Goal: Task Accomplishment & Management: Manage account settings

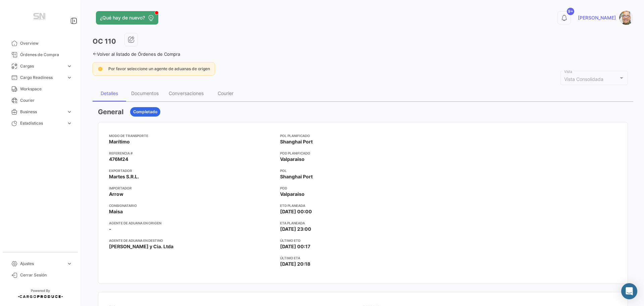
click at [92, 53] on div "¿Qué hay de nuevo? 9+ [PERSON_NAME] OC 110 Volver al listado de Órdenes de Comp…" at bounding box center [363, 153] width 562 height 306
click at [96, 54] on icon at bounding box center [95, 54] width 4 height 4
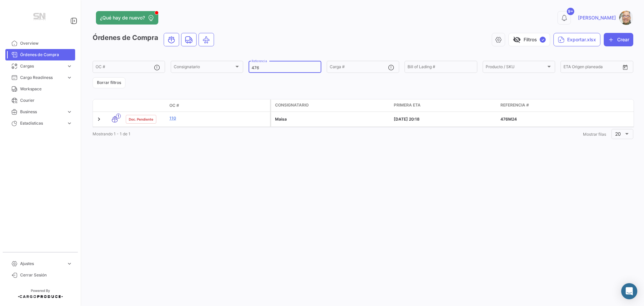
click at [276, 66] on input "476" at bounding box center [285, 67] width 66 height 5
type input "4"
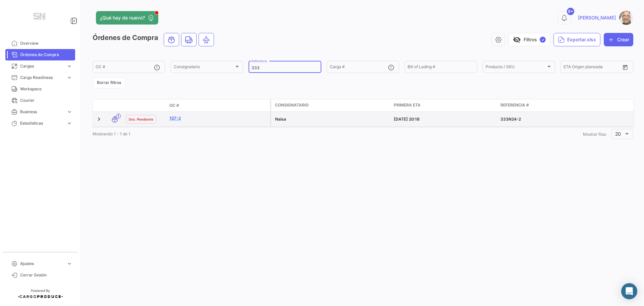
type input "333"
click at [173, 117] on link "107-2" at bounding box center [218, 118] width 98 height 6
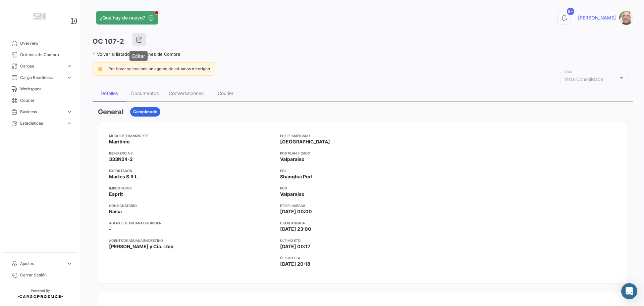
click at [137, 44] on button "button" at bounding box center [138, 39] width 13 height 13
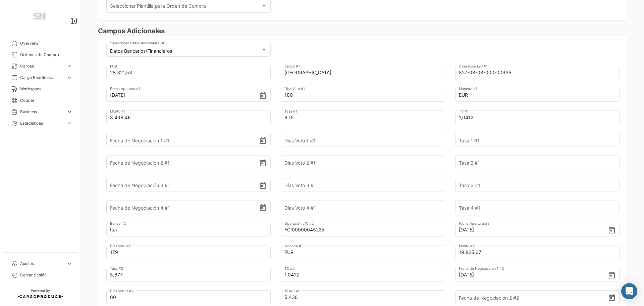
scroll to position [201, 0]
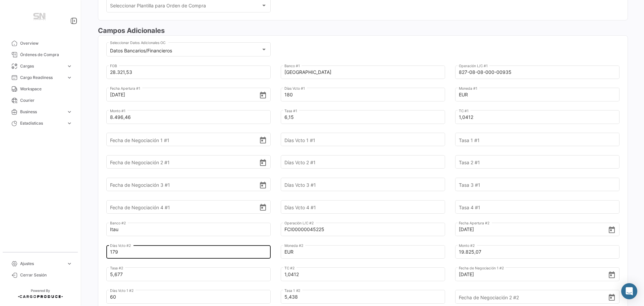
click at [127, 251] on input "179" at bounding box center [184, 251] width 149 height 23
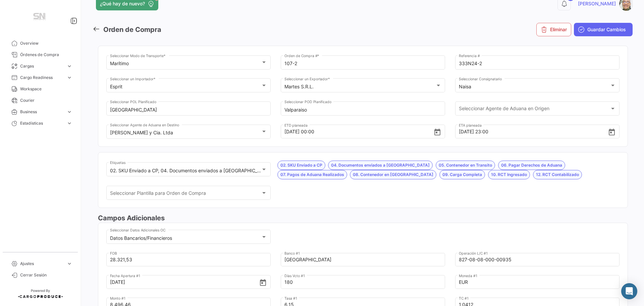
scroll to position [0, 0]
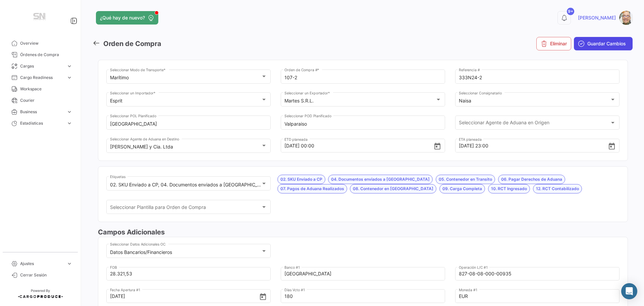
type input "180"
click at [582, 46] on button "Guardar Cambios" at bounding box center [603, 43] width 59 height 13
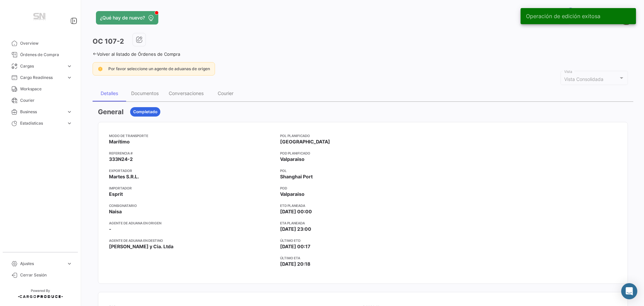
click at [94, 53] on icon at bounding box center [95, 54] width 4 height 4
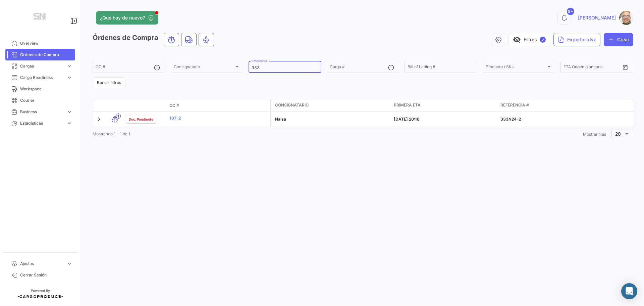
click at [265, 67] on input "333" at bounding box center [285, 67] width 66 height 5
type input "3"
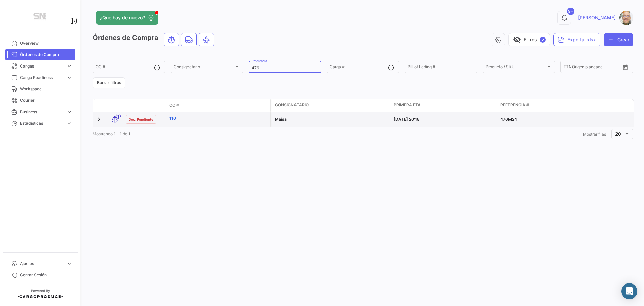
type input "476"
click at [201, 116] on link "110" at bounding box center [218, 118] width 98 height 6
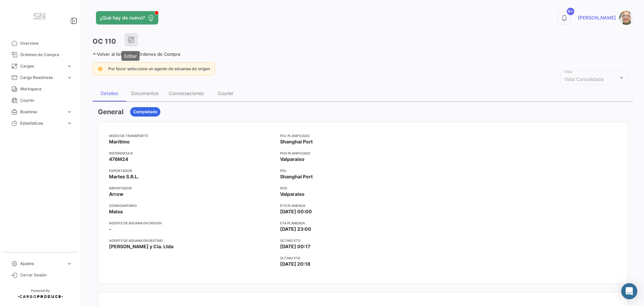
click at [130, 42] on icon "button" at bounding box center [131, 39] width 7 height 7
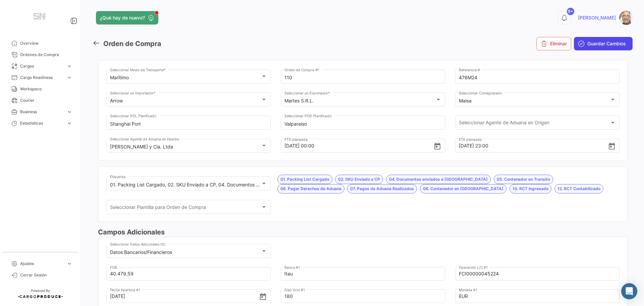
click at [587, 41] on span "Guardar Cambios" at bounding box center [606, 43] width 39 height 7
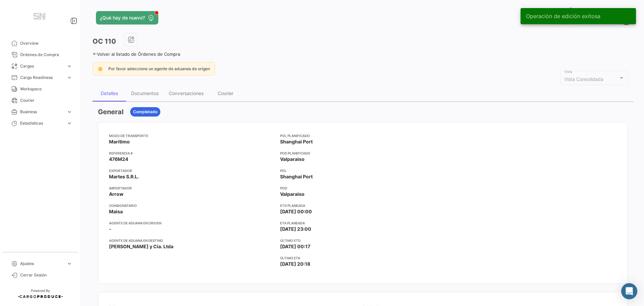
click at [94, 54] on icon at bounding box center [95, 54] width 4 height 4
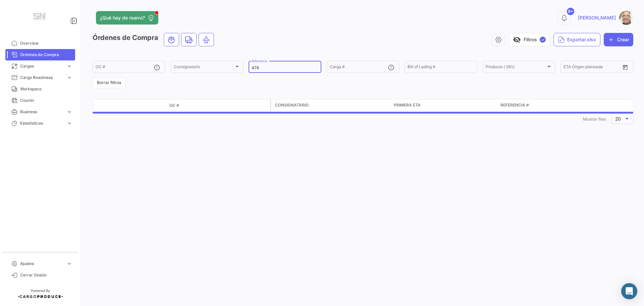
click at [266, 67] on input "476" at bounding box center [285, 67] width 66 height 5
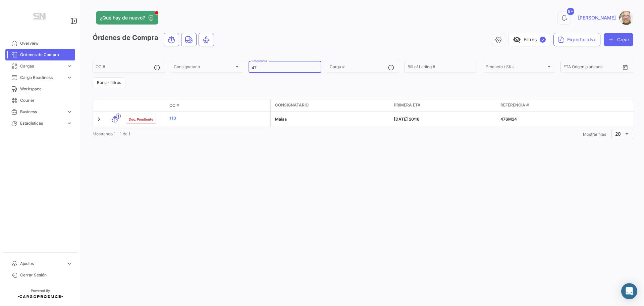
type input "4"
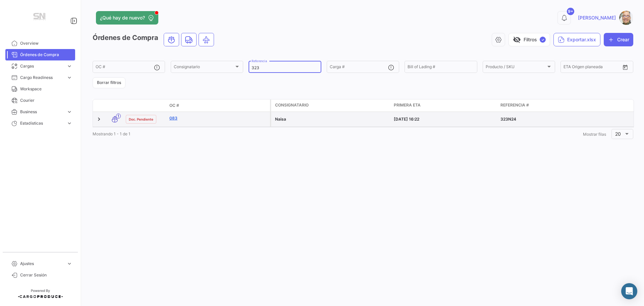
type input "323"
click at [175, 120] on link "083" at bounding box center [218, 118] width 98 height 6
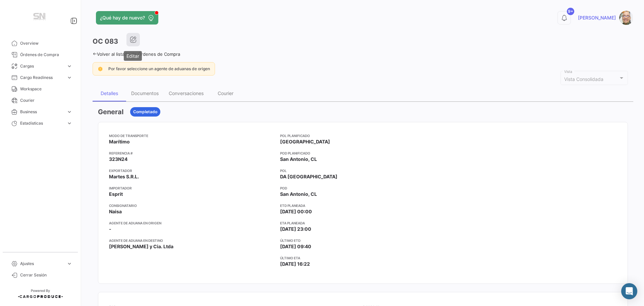
click at [135, 44] on button "button" at bounding box center [132, 39] width 13 height 13
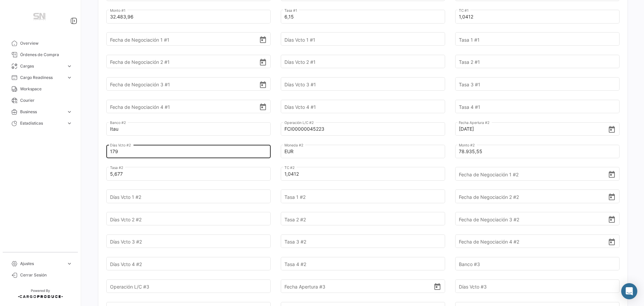
scroll to position [302, 0]
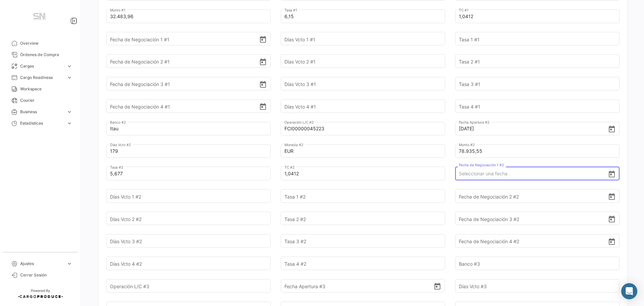
click at [459, 173] on input "Fecha de Negociación 1 #2" at bounding box center [533, 173] width 149 height 23
type input "[DATE]"
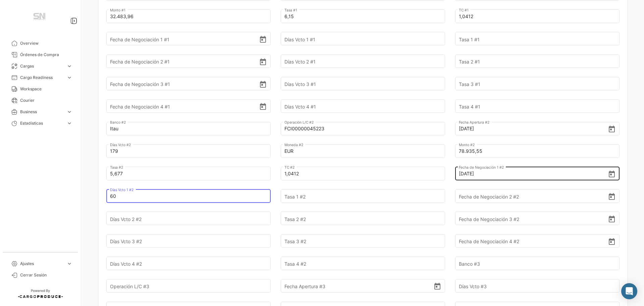
type input "60"
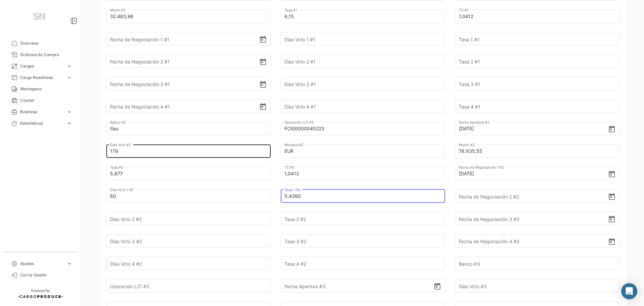
type input "5,4380"
click at [136, 149] on input "179" at bounding box center [184, 150] width 149 height 23
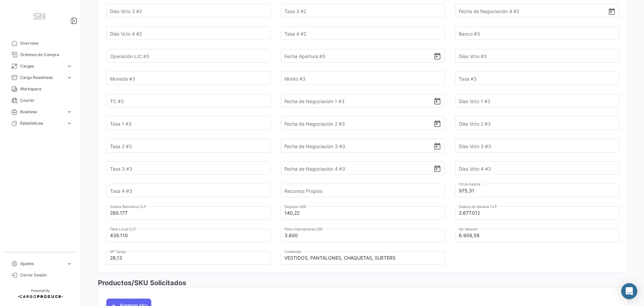
scroll to position [537, 0]
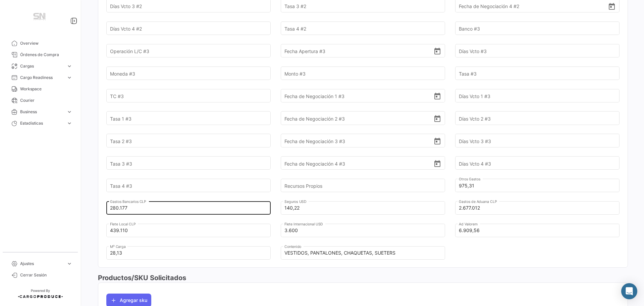
type input "180"
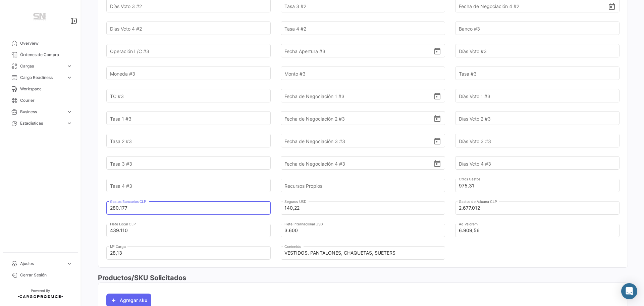
click at [139, 206] on input "280.177" at bounding box center [184, 207] width 149 height 23
type input "2"
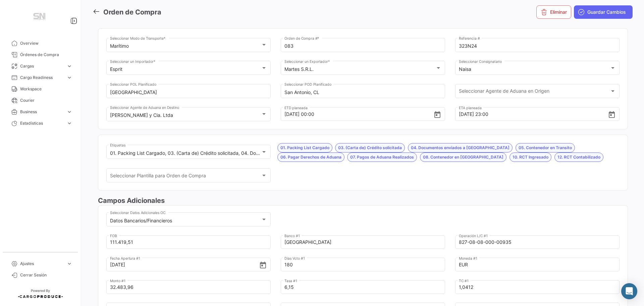
scroll to position [0, 0]
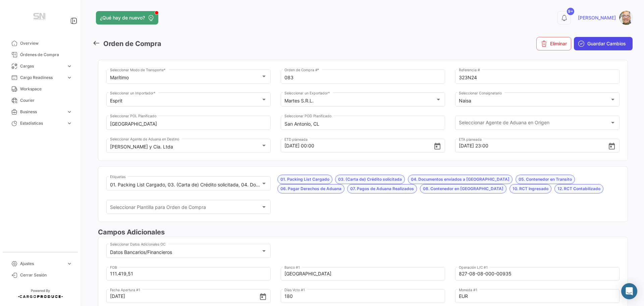
type input "338.050"
click at [597, 45] on span "Guardar Cambios" at bounding box center [606, 43] width 39 height 7
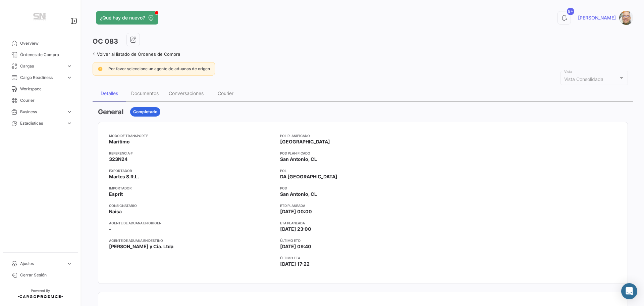
click at [93, 52] on icon at bounding box center [95, 54] width 4 height 4
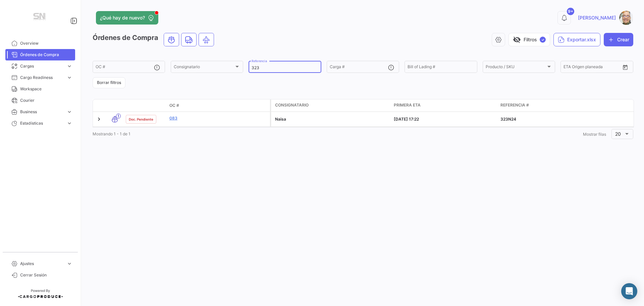
click at [265, 68] on input "323" at bounding box center [285, 67] width 66 height 5
type input "331"
click at [178, 135] on link "106-2" at bounding box center [218, 133] width 98 height 6
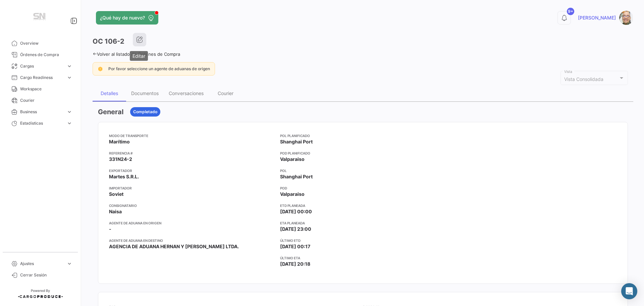
click at [143, 39] on button "button" at bounding box center [139, 39] width 13 height 13
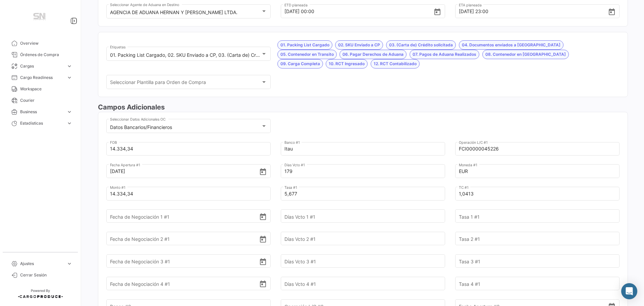
scroll to position [168, 0]
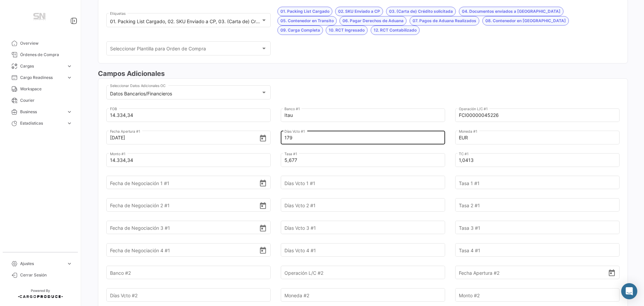
click at [299, 137] on input "179" at bounding box center [358, 137] width 149 height 23
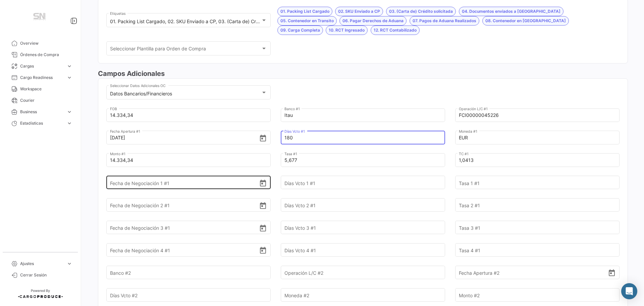
type input "180"
click at [198, 183] on input "Fecha de Negociación 1 #1" at bounding box center [184, 182] width 149 height 23
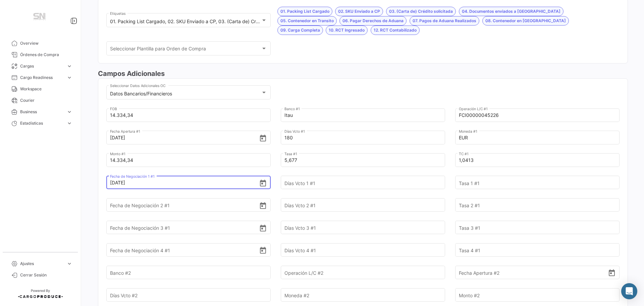
type input "[DATE]"
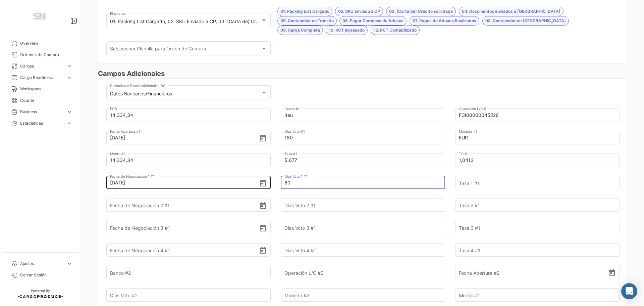
type input "60"
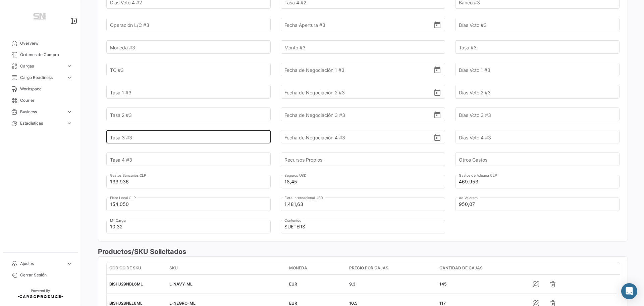
scroll to position [604, 0]
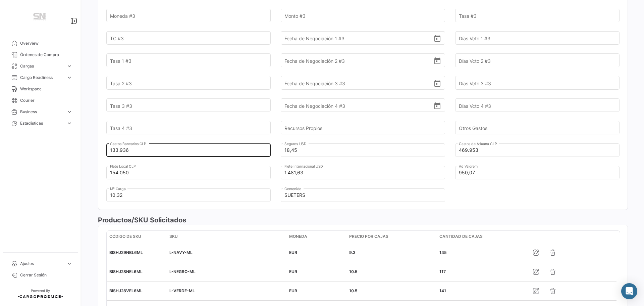
type input "5,4380"
click at [145, 150] on input "133.936" at bounding box center [184, 149] width 149 height 23
type input "1"
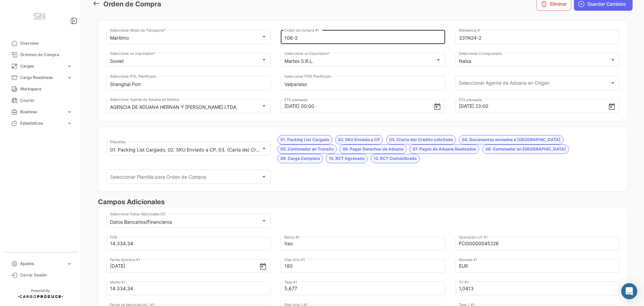
scroll to position [0, 0]
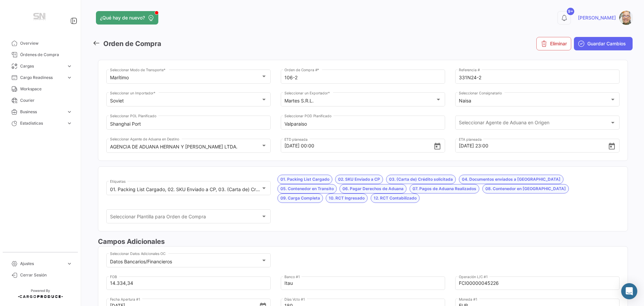
click at [95, 43] on icon at bounding box center [96, 42] width 7 height 7
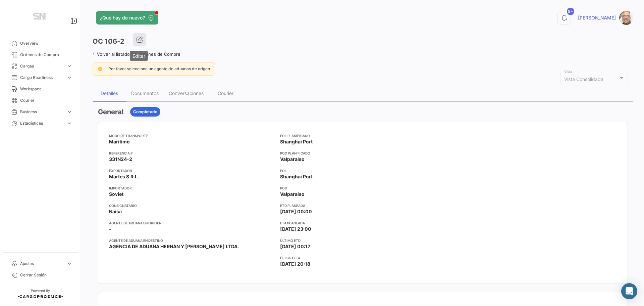
click at [141, 42] on icon "button" at bounding box center [139, 39] width 7 height 7
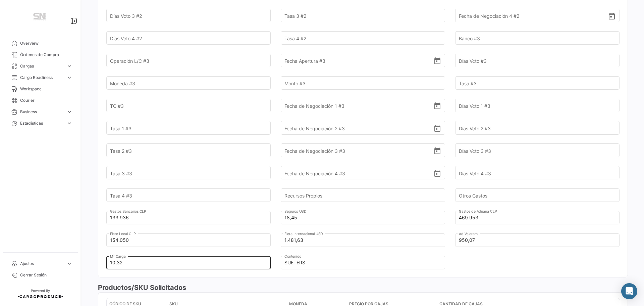
scroll to position [537, 0]
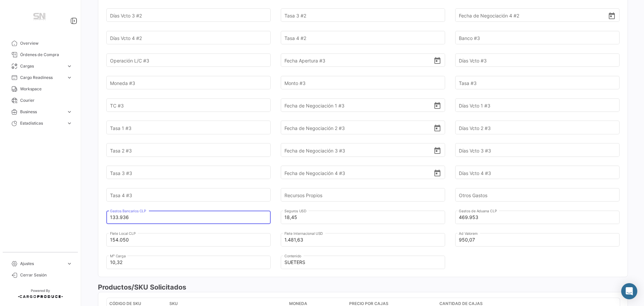
click at [152, 220] on input "133.936" at bounding box center [184, 216] width 149 height 23
type input "1"
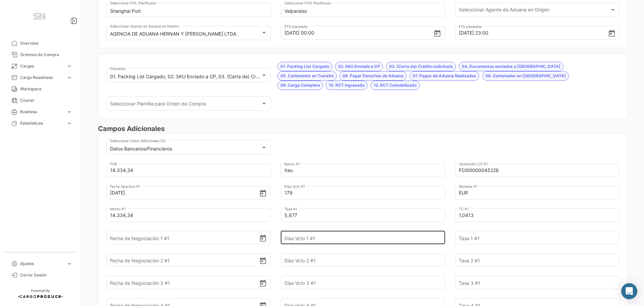
scroll to position [34, 0]
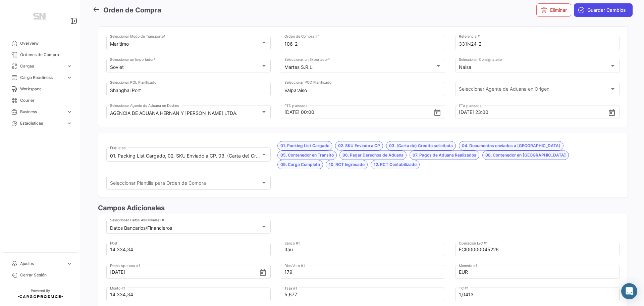
type input "142.699"
click at [606, 8] on span "Guardar Cambios" at bounding box center [606, 10] width 39 height 7
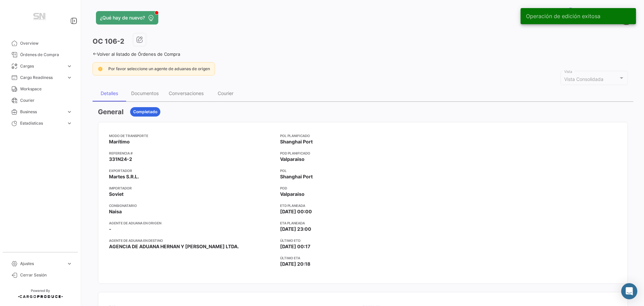
click at [95, 51] on link "Volver al listado de Órdenes de Compra" at bounding box center [137, 53] width 88 height 5
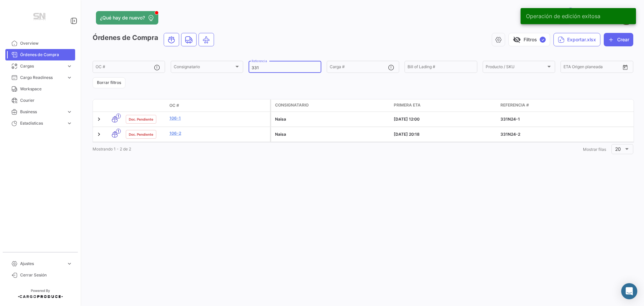
click at [263, 69] on input "331" at bounding box center [285, 67] width 66 height 5
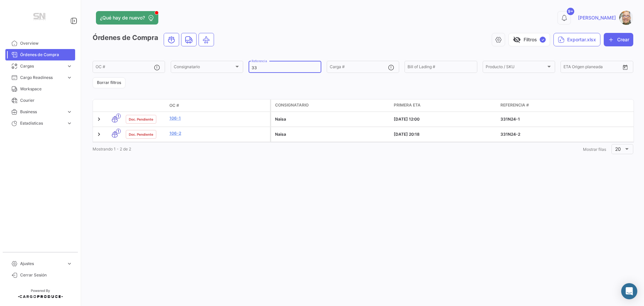
type input "3"
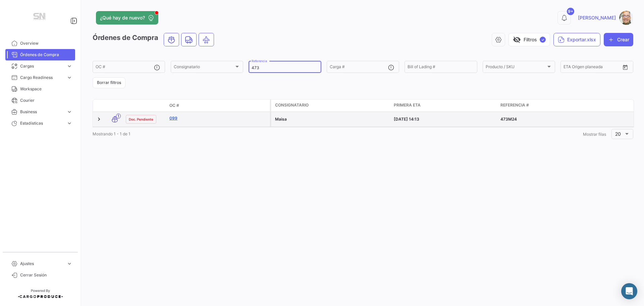
type input "473"
click at [185, 119] on link "099" at bounding box center [218, 118] width 98 height 6
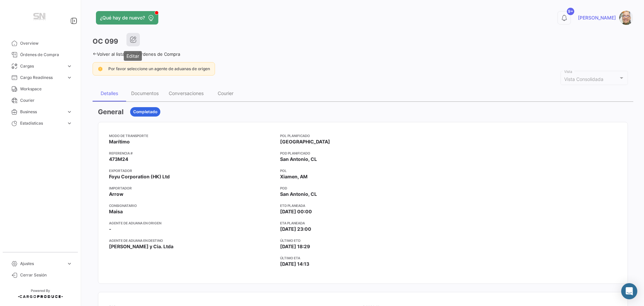
click at [132, 40] on icon "button" at bounding box center [133, 39] width 7 height 7
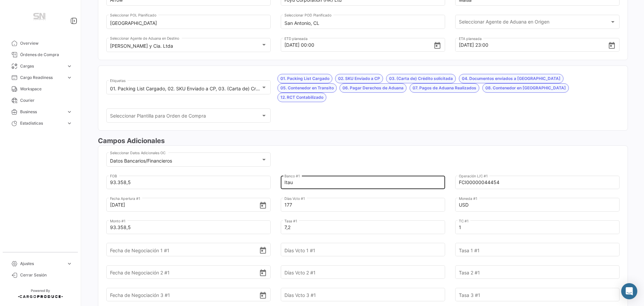
scroll to position [168, 0]
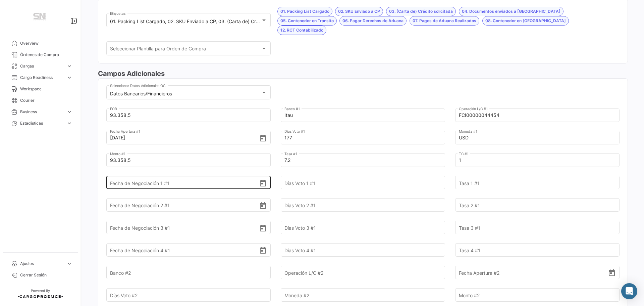
click at [212, 175] on input "Fecha de Negociación 1 #1" at bounding box center [184, 182] width 149 height 23
type input "[DATE]"
type input "60"
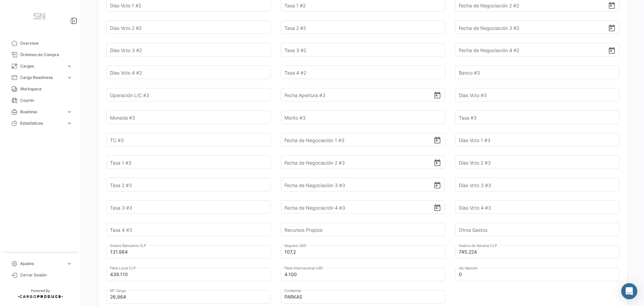
scroll to position [503, 0]
type input "7,4300"
click at [160, 241] on input "131.984" at bounding box center [184, 250] width 149 height 23
type input "1"
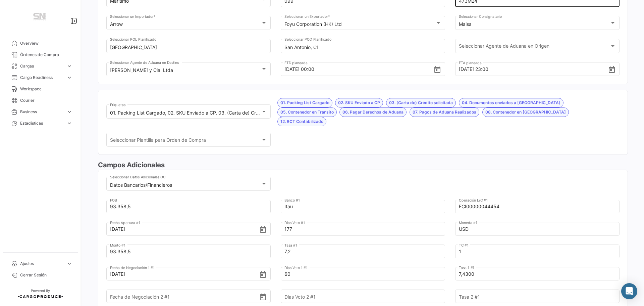
scroll to position [0, 0]
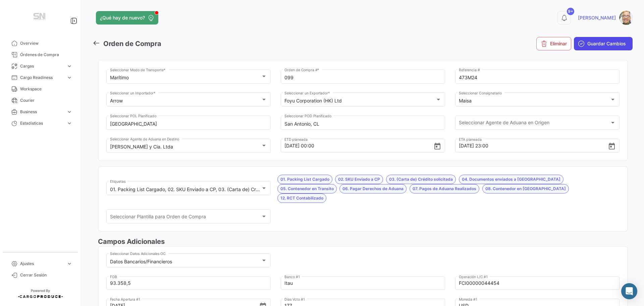
type input "221.104"
click at [587, 41] on span "Guardar Cambios" at bounding box center [606, 43] width 39 height 7
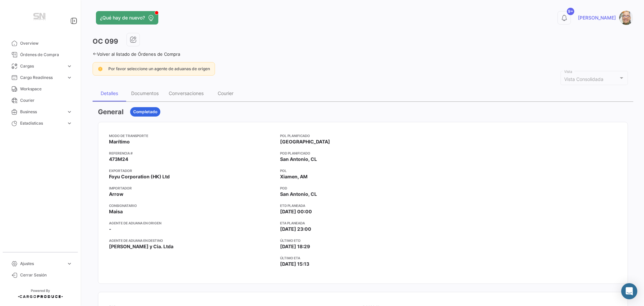
click at [95, 54] on icon at bounding box center [95, 54] width 4 height 4
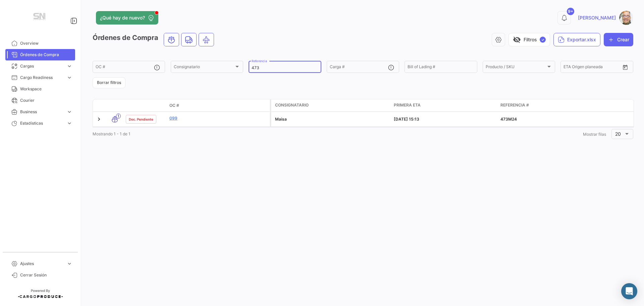
click at [266, 68] on input "473" at bounding box center [285, 67] width 66 height 5
type input "4"
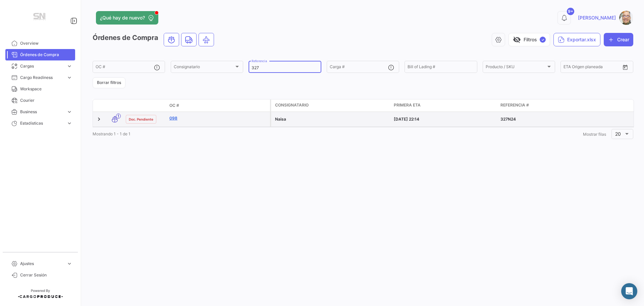
type input "327"
click at [182, 121] on link "098" at bounding box center [218, 118] width 98 height 6
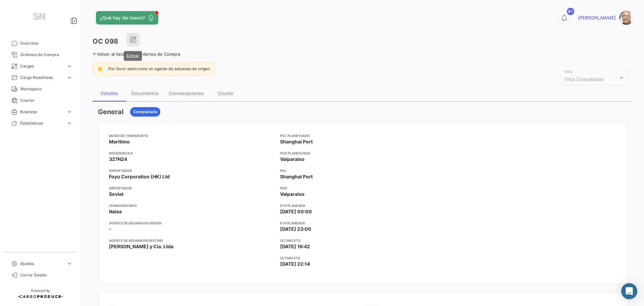
click at [138, 39] on button "button" at bounding box center [132, 39] width 13 height 13
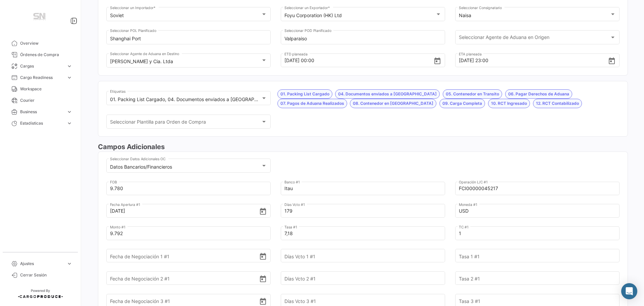
scroll to position [101, 0]
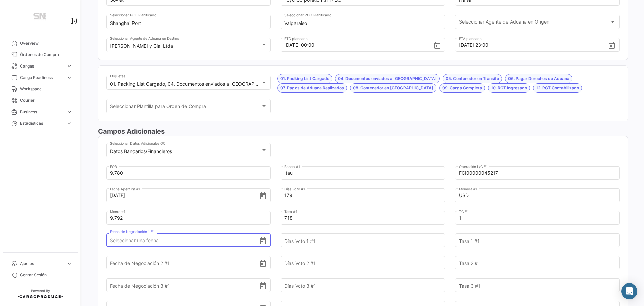
click at [155, 239] on input "Fecha de Negociación 1 #1" at bounding box center [184, 239] width 149 height 23
type input "[DATE]"
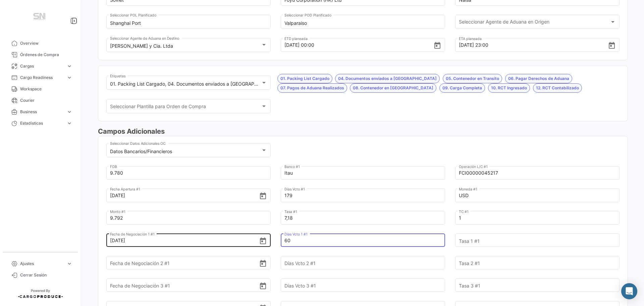
type input "60"
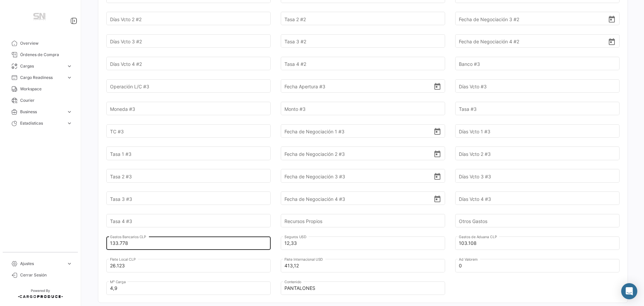
scroll to position [503, 0]
type input "7,43"
click at [140, 242] on input "133.778" at bounding box center [184, 240] width 149 height 23
type input "1"
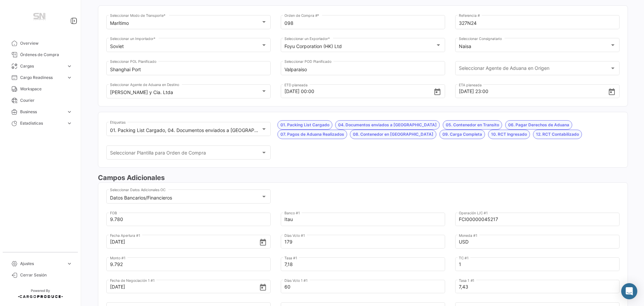
scroll to position [0, 0]
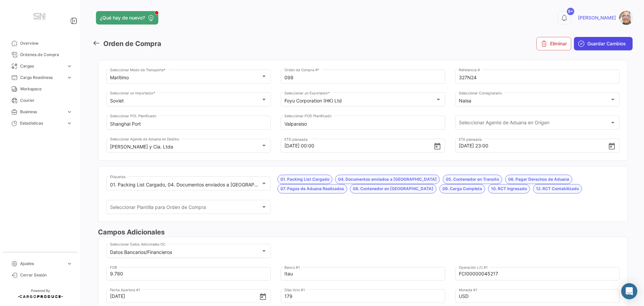
type input "156.868"
click at [583, 43] on button "Guardar Cambios" at bounding box center [603, 43] width 59 height 13
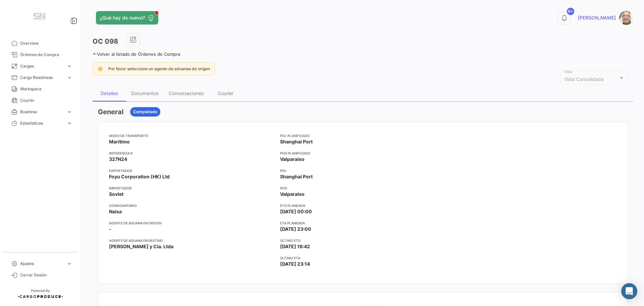
click at [95, 54] on icon at bounding box center [95, 54] width 4 height 4
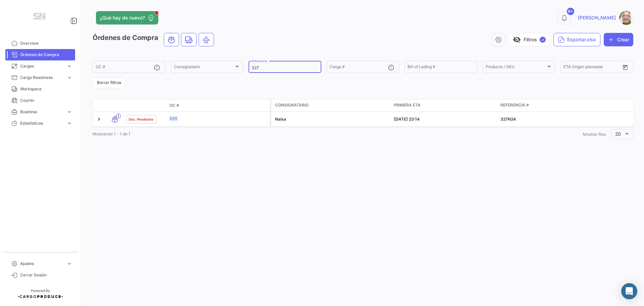
click at [270, 69] on input "327" at bounding box center [285, 67] width 66 height 5
type input "3"
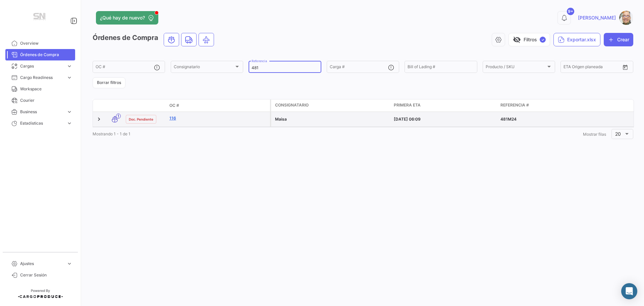
type input "481"
click at [173, 118] on link "116" at bounding box center [218, 118] width 98 height 6
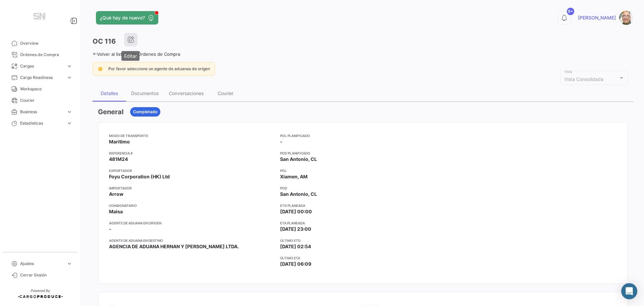
click at [129, 42] on icon "button" at bounding box center [130, 39] width 7 height 7
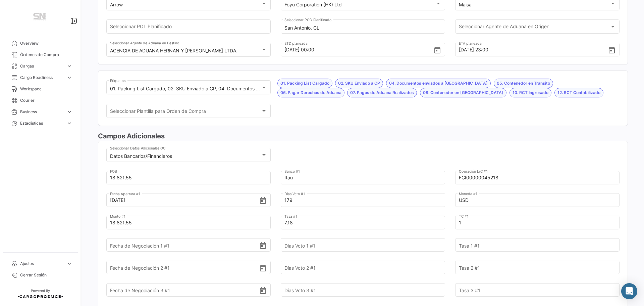
scroll to position [101, 0]
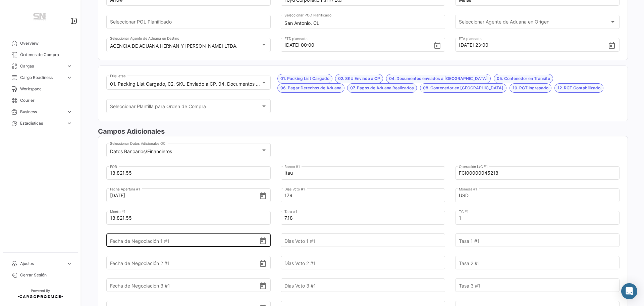
click at [192, 238] on input "Fecha de Negociación 1 #1" at bounding box center [184, 239] width 149 height 23
type input "[DATE]"
type input "60"
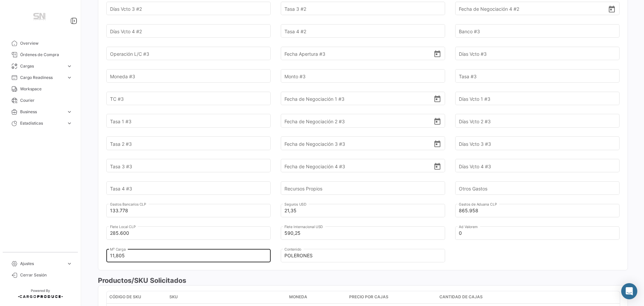
scroll to position [537, 0]
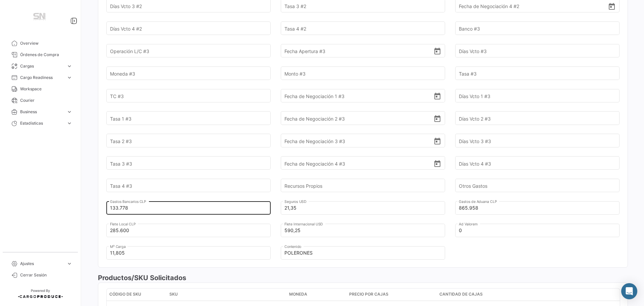
type input "7,4300"
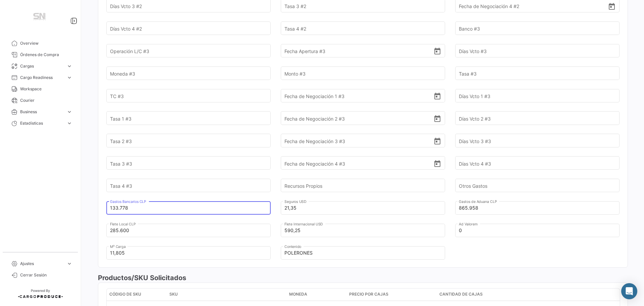
click at [141, 209] on input "133.778" at bounding box center [184, 207] width 149 height 23
type input "1"
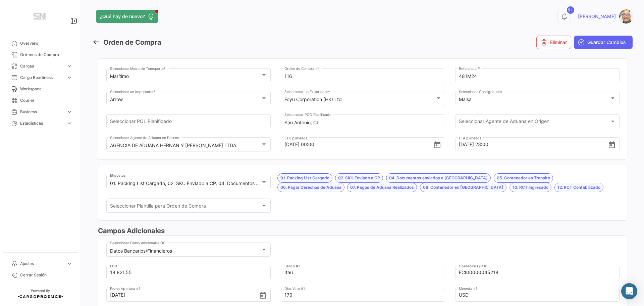
scroll to position [0, 0]
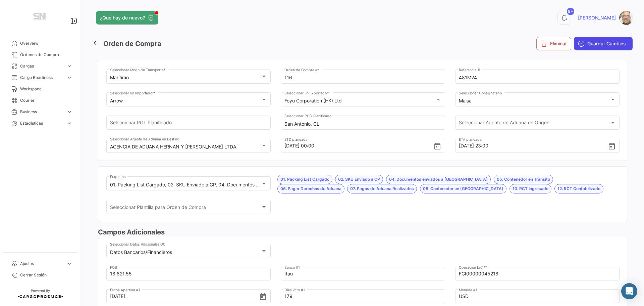
type input "164.021"
click at [580, 44] on icon "submit" at bounding box center [581, 43] width 7 height 7
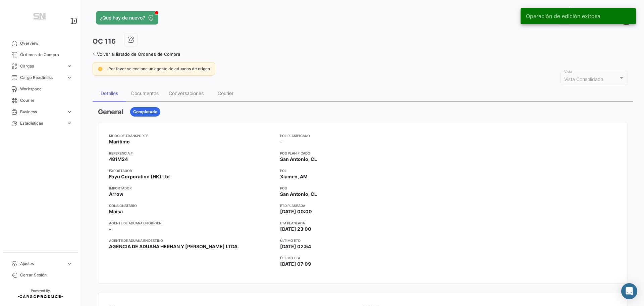
click at [94, 54] on icon at bounding box center [95, 54] width 4 height 4
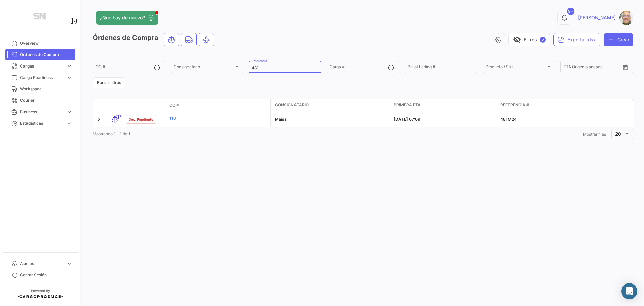
click at [273, 69] on input "481" at bounding box center [285, 67] width 66 height 5
type input "4"
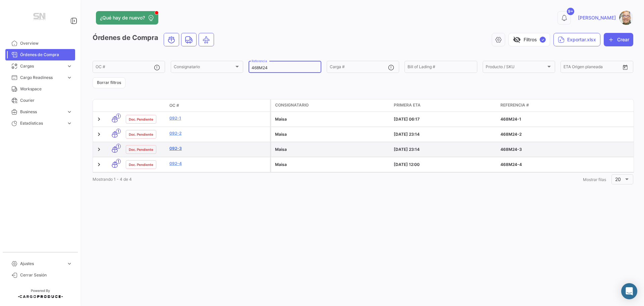
type input "468M24"
click at [182, 146] on link "092-3" at bounding box center [218, 148] width 98 height 6
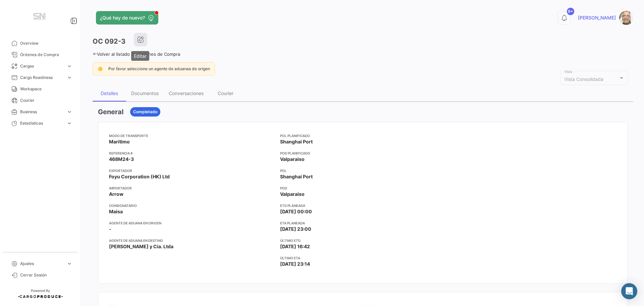
click at [136, 44] on button "button" at bounding box center [140, 39] width 13 height 13
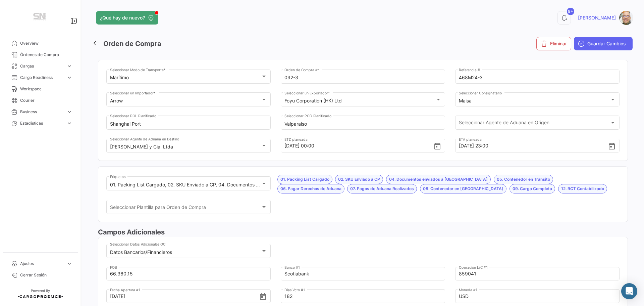
click at [95, 42] on icon at bounding box center [96, 42] width 7 height 7
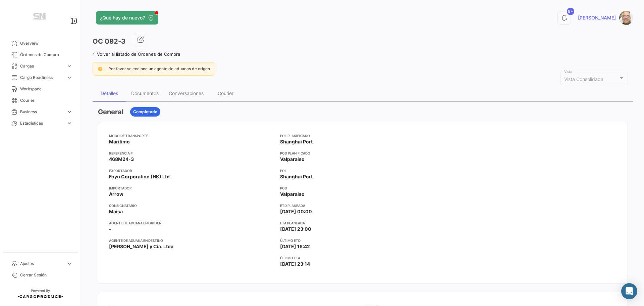
click at [96, 55] on icon at bounding box center [95, 54] width 4 height 4
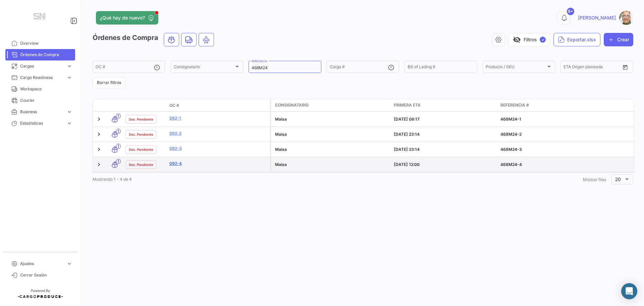
click at [175, 165] on link "092-4" at bounding box center [218, 163] width 98 height 6
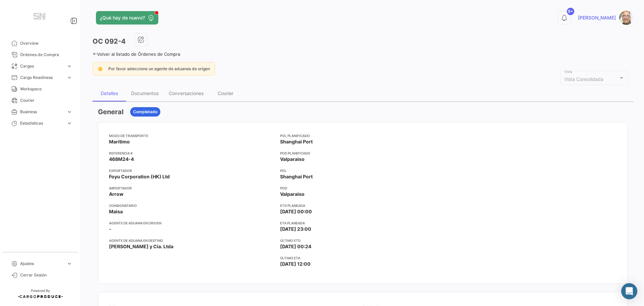
click at [96, 52] on icon at bounding box center [95, 54] width 4 height 4
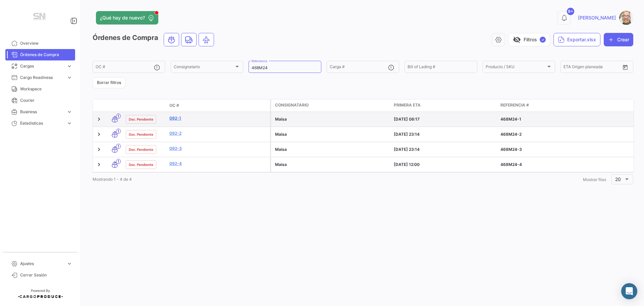
click at [180, 118] on link "092-1" at bounding box center [218, 118] width 98 height 6
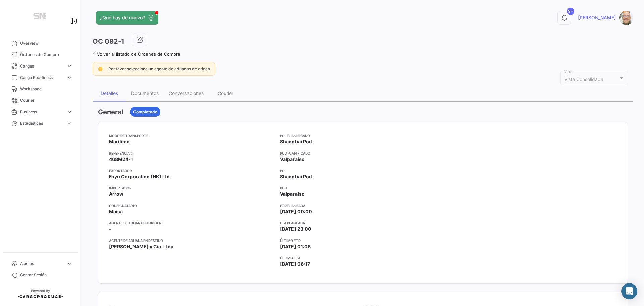
click at [93, 53] on icon at bounding box center [95, 54] width 4 height 4
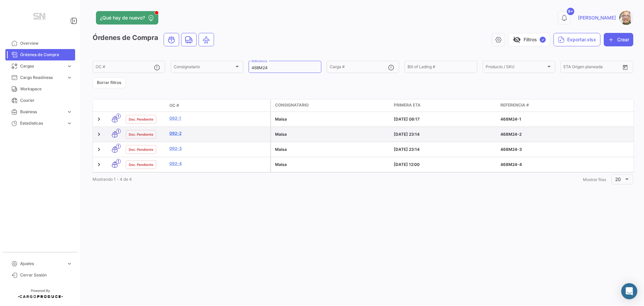
click at [177, 136] on link "092-2" at bounding box center [218, 133] width 98 height 6
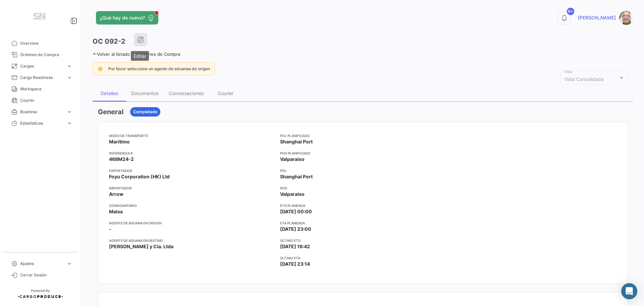
click at [141, 40] on icon "button" at bounding box center [140, 39] width 7 height 7
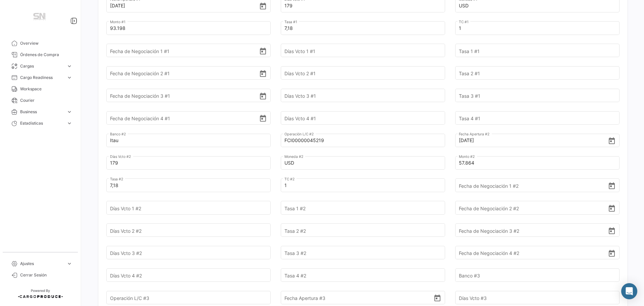
scroll to position [302, 0]
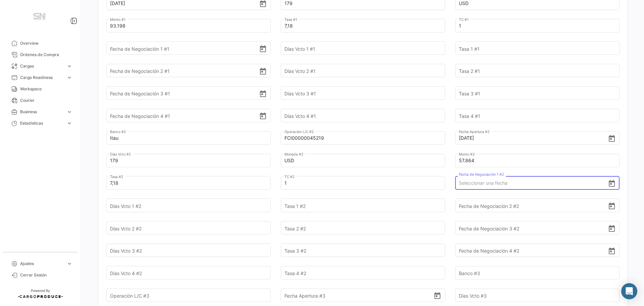
click at [473, 172] on input "Fecha de Negociación 1 #2" at bounding box center [533, 182] width 149 height 23
type input "[DATE]"
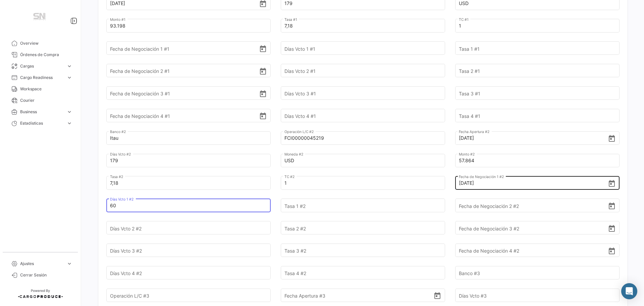
type input "60"
type input "7,4300"
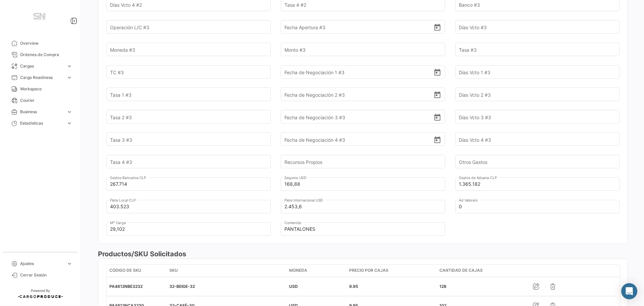
scroll to position [570, 0]
click at [141, 173] on input "267.714" at bounding box center [184, 183] width 149 height 23
type input "2"
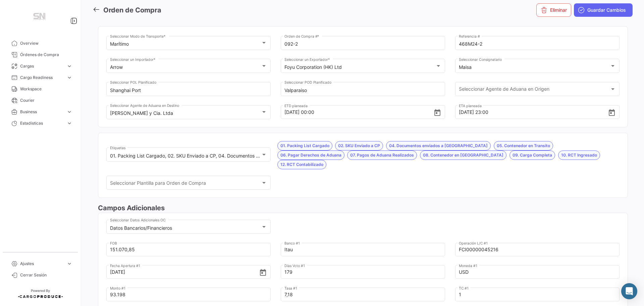
scroll to position [0, 0]
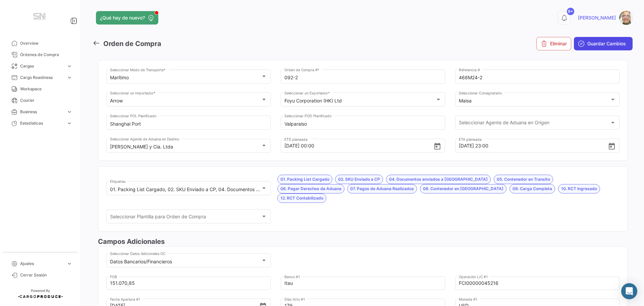
type input "328.863"
click at [588, 46] on span "Guardar Cambios" at bounding box center [606, 43] width 39 height 7
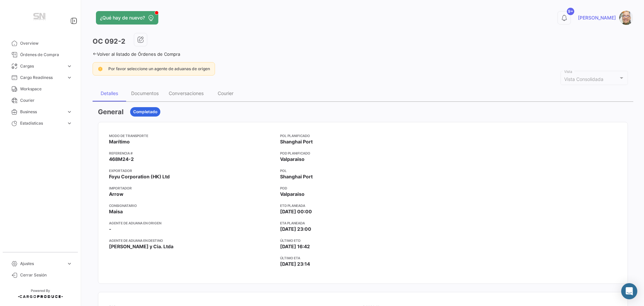
click at [95, 52] on icon at bounding box center [95, 54] width 4 height 4
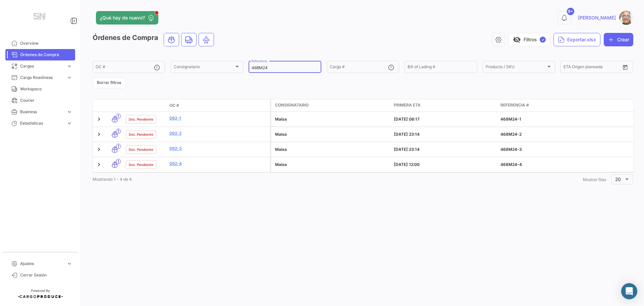
click at [272, 68] on input "468M24" at bounding box center [285, 67] width 66 height 5
type input "4"
type input "315"
click at [175, 177] on link "076-5" at bounding box center [218, 178] width 98 height 6
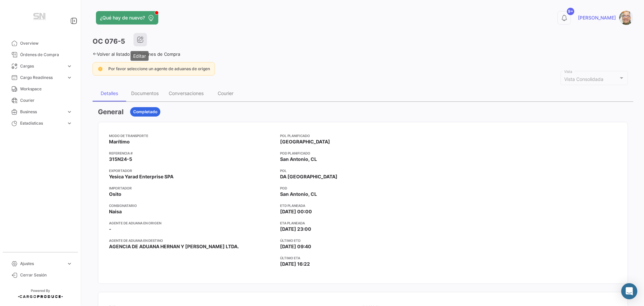
click at [139, 42] on icon "button" at bounding box center [140, 39] width 7 height 7
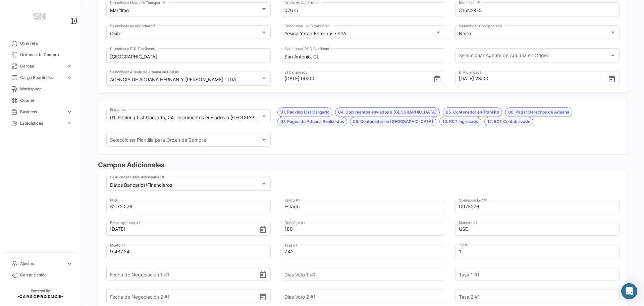
scroll to position [101, 0]
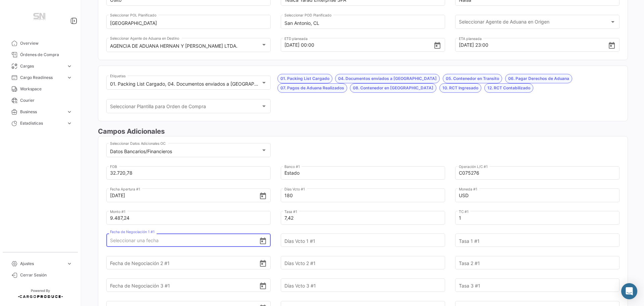
click at [175, 242] on input "Fecha de Negociación 1 #1" at bounding box center [184, 239] width 149 height 23
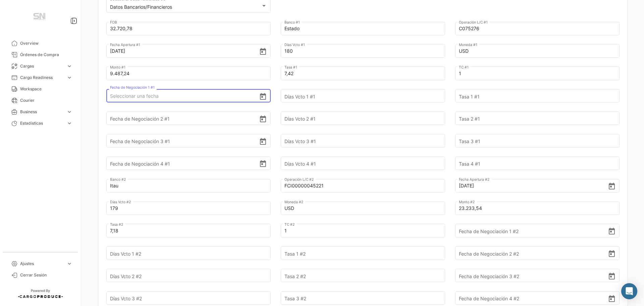
scroll to position [268, 0]
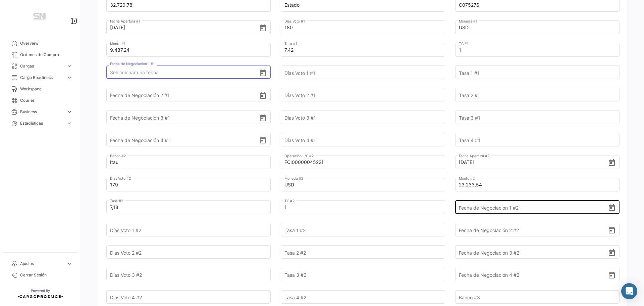
click at [465, 205] on input "Fecha de Negociación 1 #2" at bounding box center [533, 206] width 149 height 23
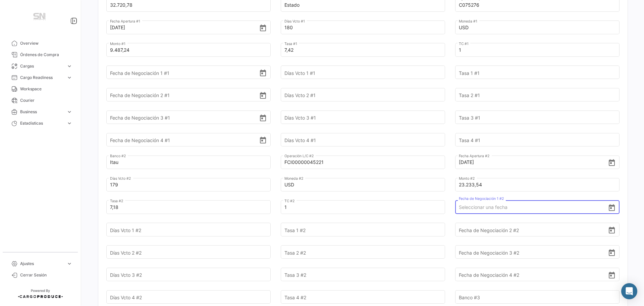
click at [468, 207] on input "Fecha de Negociación 1 #2" at bounding box center [533, 206] width 149 height 23
type input "[DATE]"
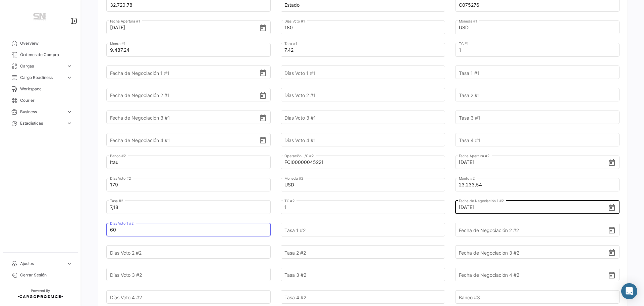
type input "60"
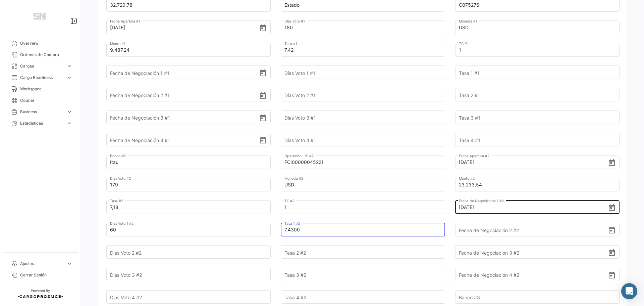
type input "7,4300"
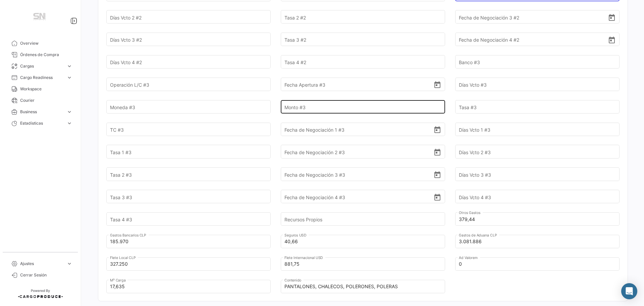
scroll to position [637, 0]
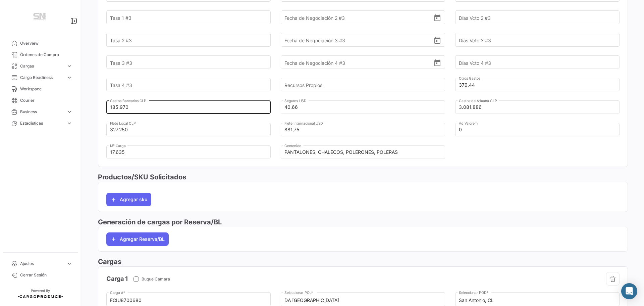
click at [144, 105] on input "185.970" at bounding box center [184, 106] width 149 height 23
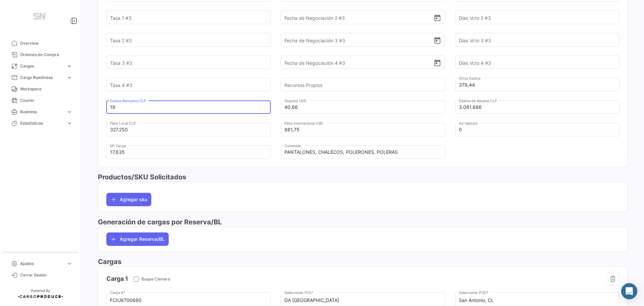
type input "1"
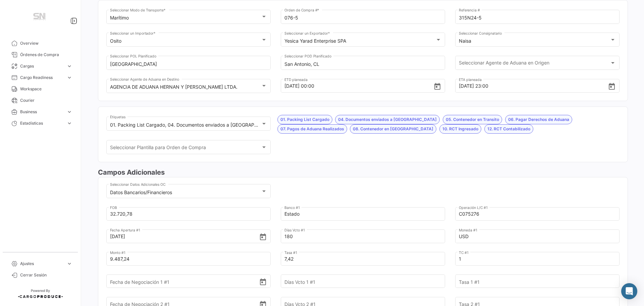
scroll to position [0, 0]
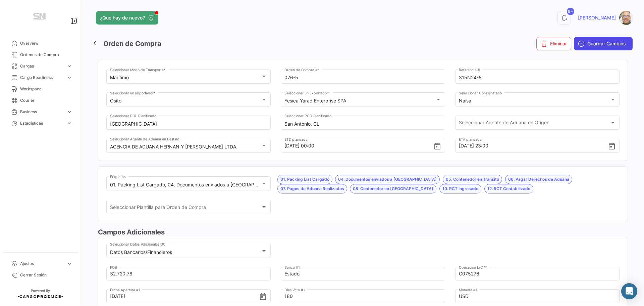
type input "219.704"
click at [592, 42] on span "Guardar Cambios" at bounding box center [606, 43] width 39 height 7
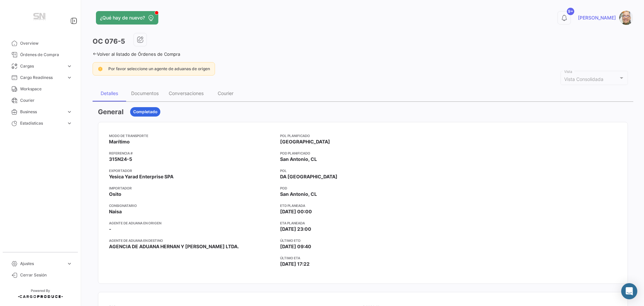
click at [96, 52] on icon at bounding box center [95, 54] width 4 height 4
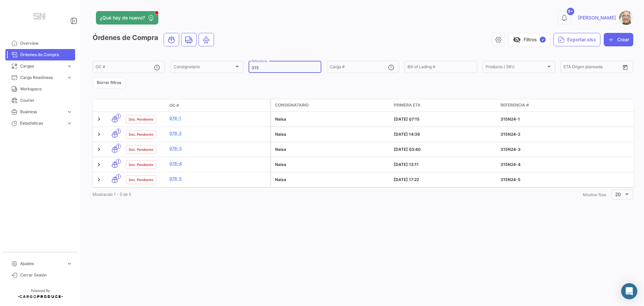
click at [268, 67] on input "315" at bounding box center [285, 67] width 66 height 5
type input "3"
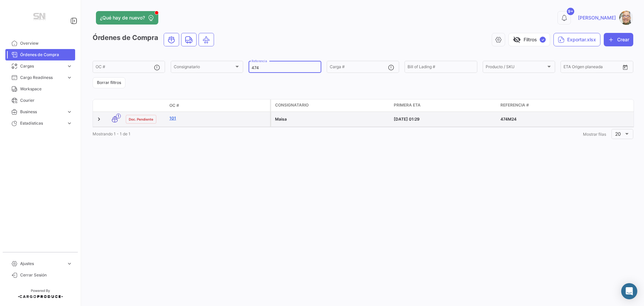
type input "474"
click at [181, 119] on link "101" at bounding box center [218, 118] width 98 height 6
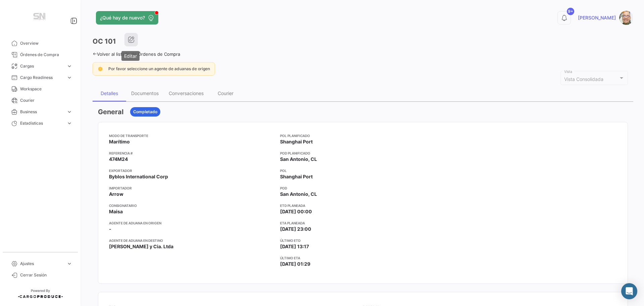
click at [127, 40] on button "button" at bounding box center [130, 39] width 13 height 13
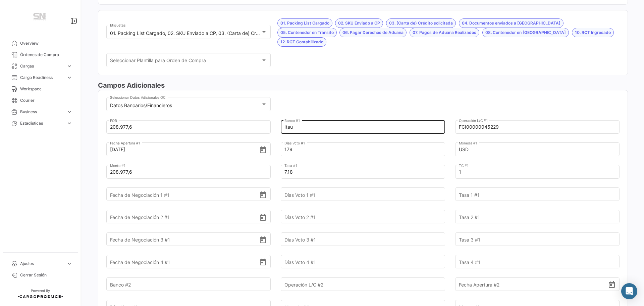
scroll to position [168, 0]
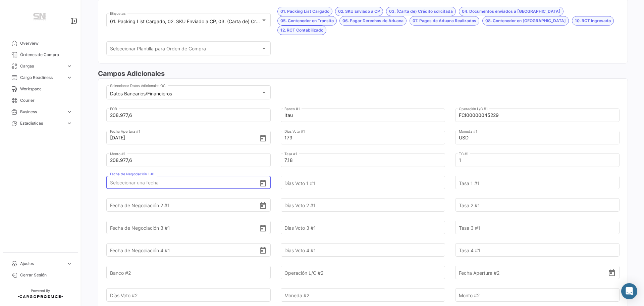
click at [188, 175] on input "Fecha de Negociación 1 #1" at bounding box center [184, 182] width 149 height 23
type input "[DATE]"
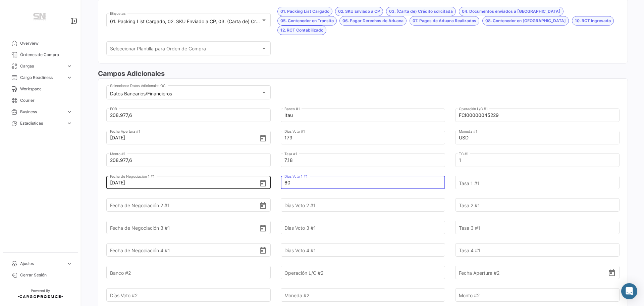
type input "60"
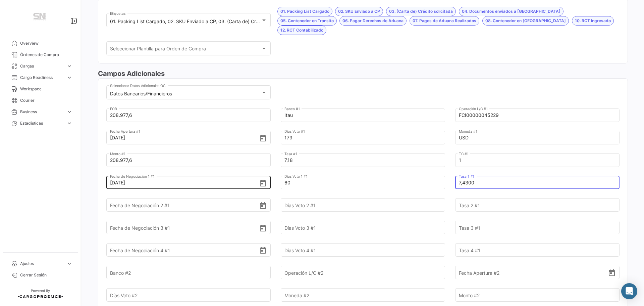
type input "7,4300"
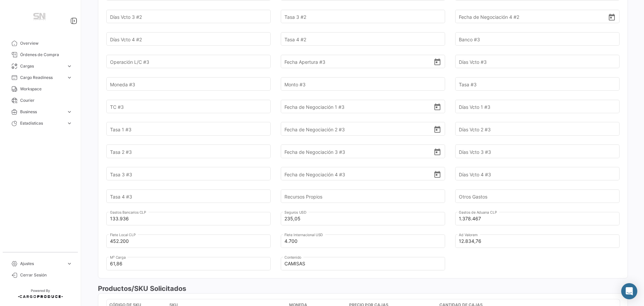
scroll to position [537, 0]
click at [157, 211] on input "133.936" at bounding box center [184, 216] width 149 height 23
type input "1"
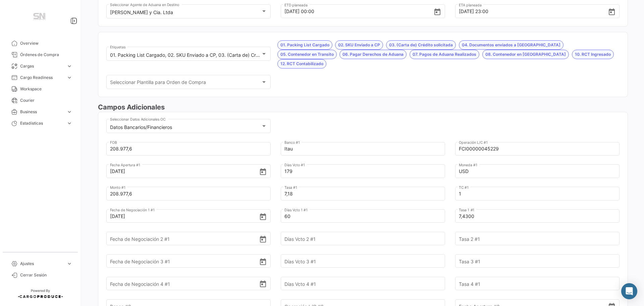
scroll to position [0, 0]
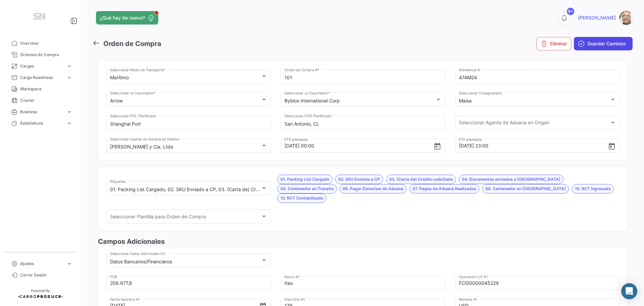
type input "314.707"
click at [589, 42] on span "Guardar Cambios" at bounding box center [606, 43] width 39 height 7
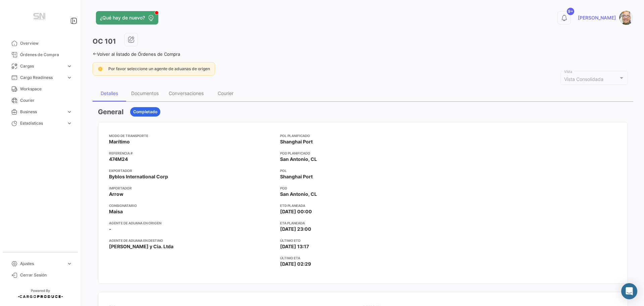
click at [95, 53] on icon at bounding box center [95, 54] width 4 height 4
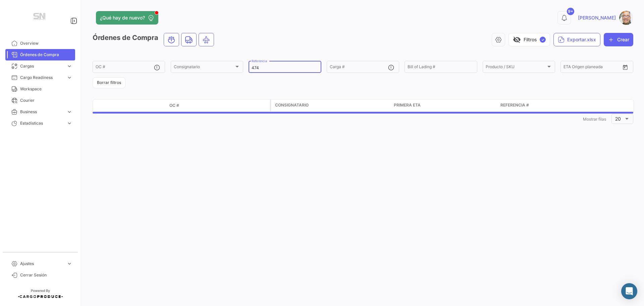
click at [269, 68] on input "474" at bounding box center [285, 67] width 66 height 5
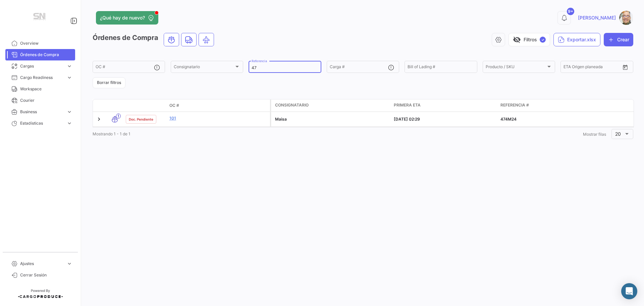
type input "4"
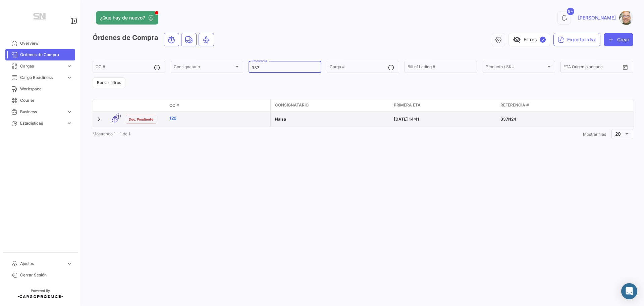
type input "337"
click at [176, 119] on link "120" at bounding box center [218, 118] width 98 height 6
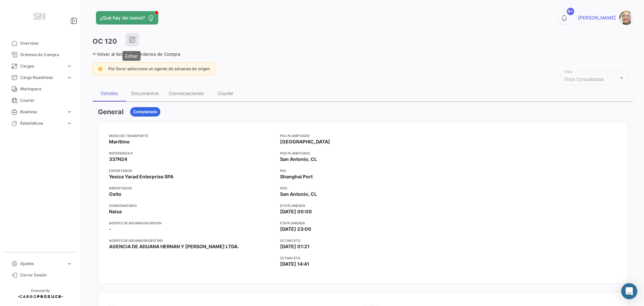
click at [136, 39] on button "button" at bounding box center [131, 39] width 13 height 13
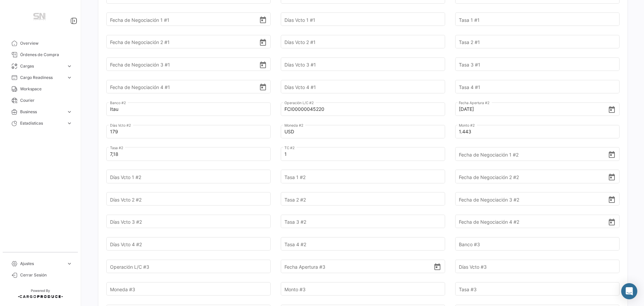
scroll to position [335, 0]
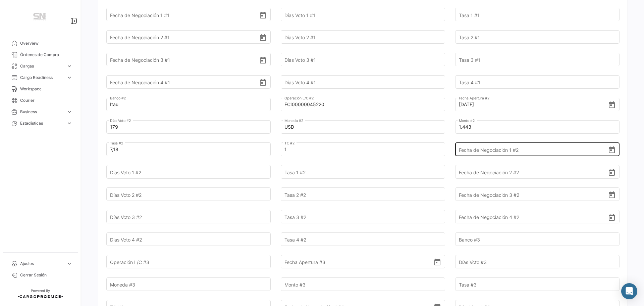
click at [479, 153] on input "Fecha de Negociación 1 #2" at bounding box center [533, 148] width 149 height 23
type input "[DATE]"
type input "60"
type input "7,4300"
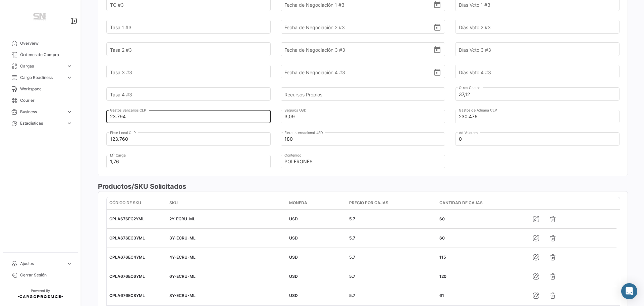
scroll to position [504, 0]
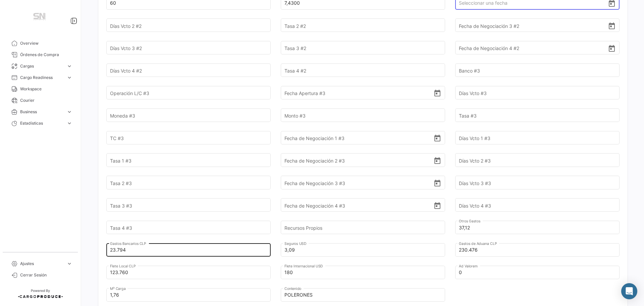
click at [130, 249] on input "23.794" at bounding box center [184, 249] width 149 height 23
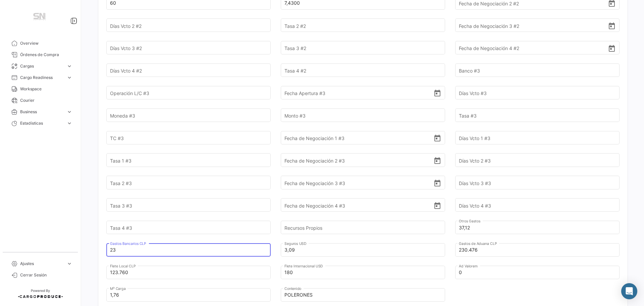
type input "2"
type input "3"
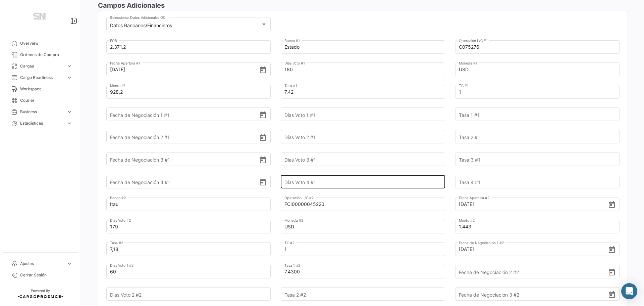
scroll to position [35, 0]
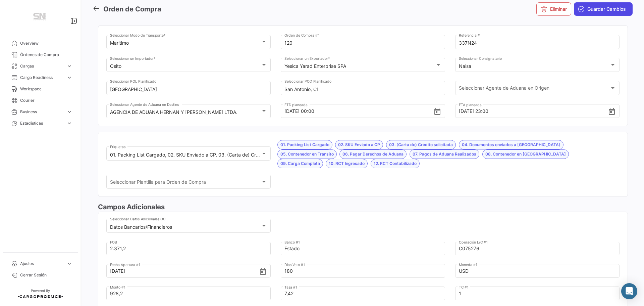
type input "35.559,50"
click at [579, 10] on icon "submit" at bounding box center [581, 9] width 7 height 7
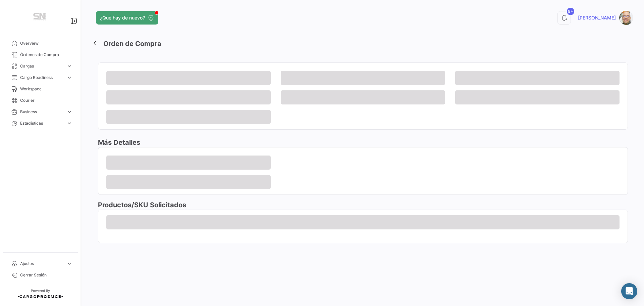
scroll to position [0, 0]
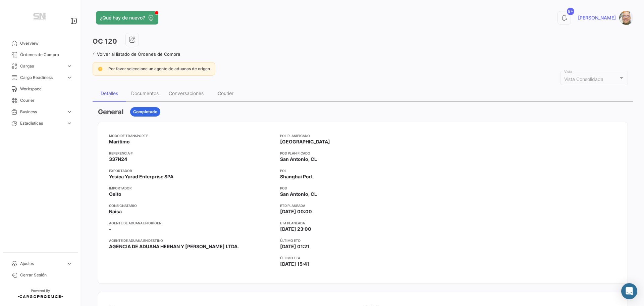
click at [96, 55] on icon at bounding box center [95, 54] width 4 height 4
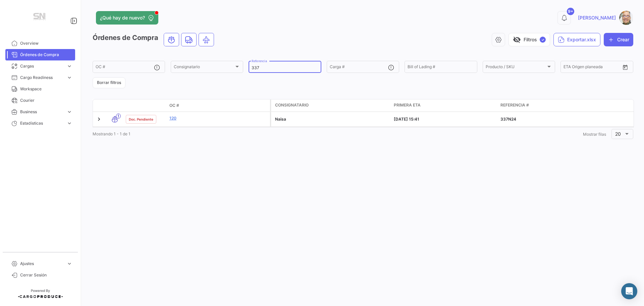
click at [272, 70] on input "337" at bounding box center [285, 67] width 66 height 5
type input "3"
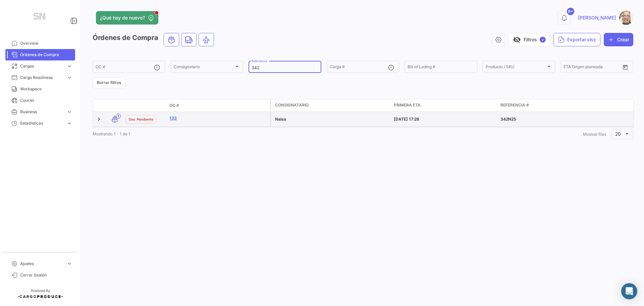
type input "342"
click at [208, 116] on link "133" at bounding box center [218, 118] width 98 height 6
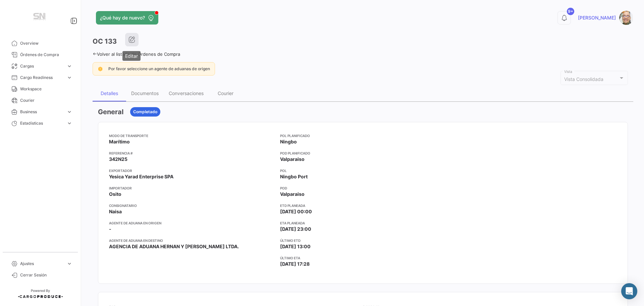
click at [134, 40] on icon "button" at bounding box center [131, 39] width 7 height 7
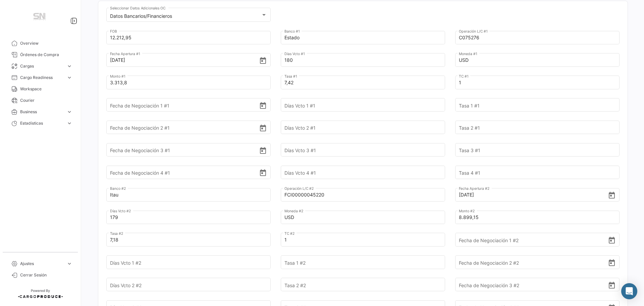
scroll to position [268, 0]
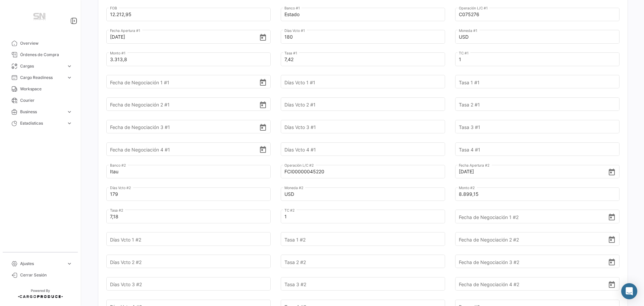
scroll to position [302, 0]
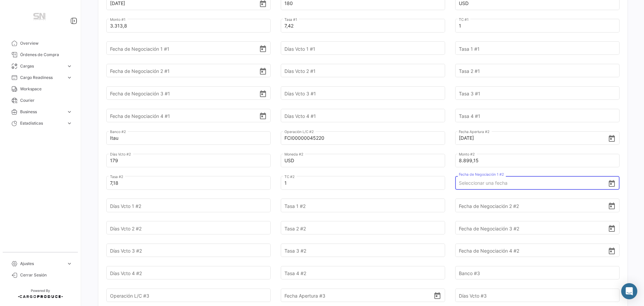
click at [459, 175] on input "Fecha de Negociación 1 #2" at bounding box center [533, 182] width 149 height 23
type input "[DATE]"
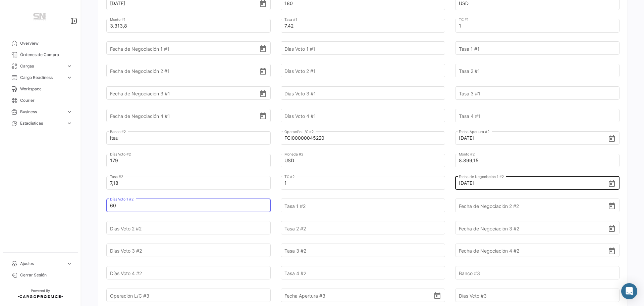
type input "60"
type input "7,43"
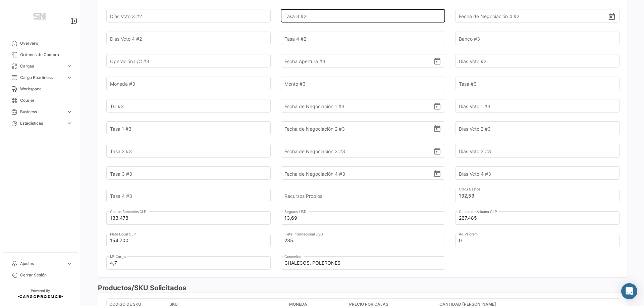
scroll to position [537, 0]
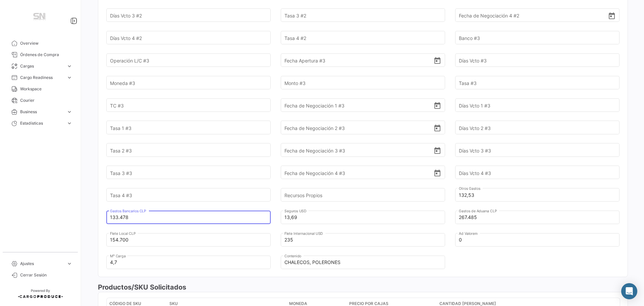
click at [137, 205] on input "133.478" at bounding box center [184, 216] width 149 height 23
type input "1"
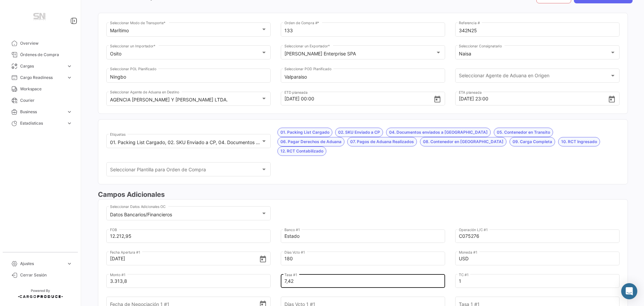
scroll to position [0, 0]
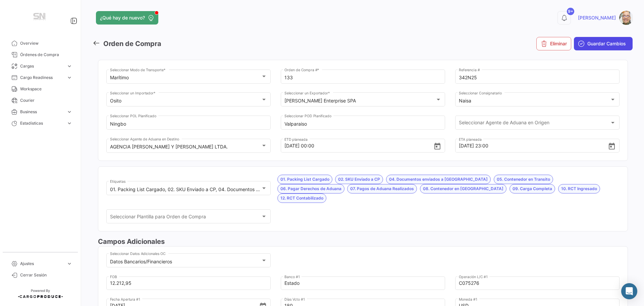
type input "14.524,50"
click at [579, 46] on icon "submit" at bounding box center [581, 43] width 7 height 7
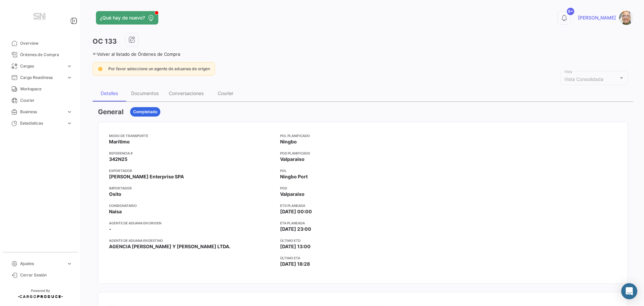
click at [95, 54] on icon at bounding box center [95, 54] width 4 height 4
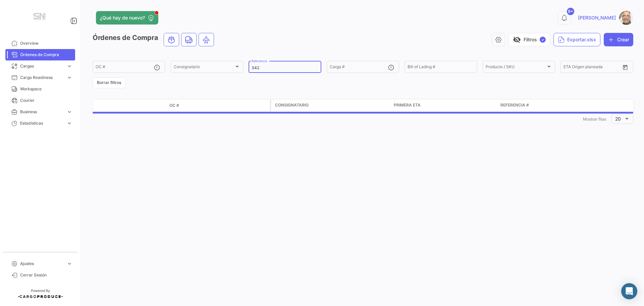
click at [261, 70] on input "342" at bounding box center [285, 67] width 66 height 5
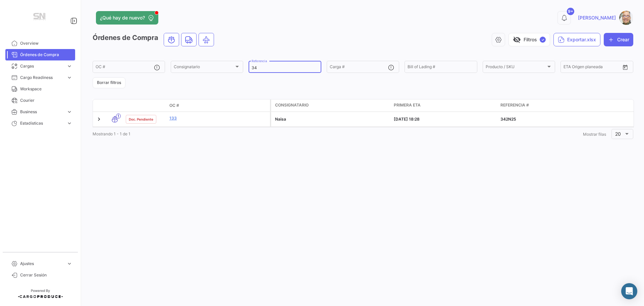
type input "3"
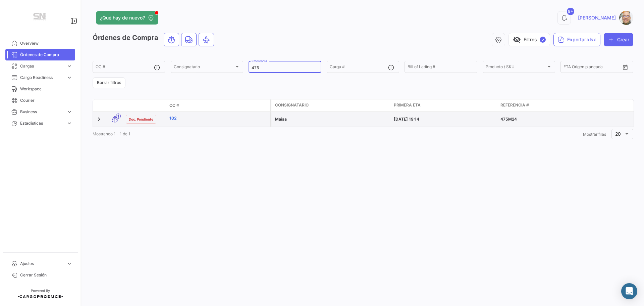
type input "475"
click at [208, 120] on link "102" at bounding box center [218, 118] width 98 height 6
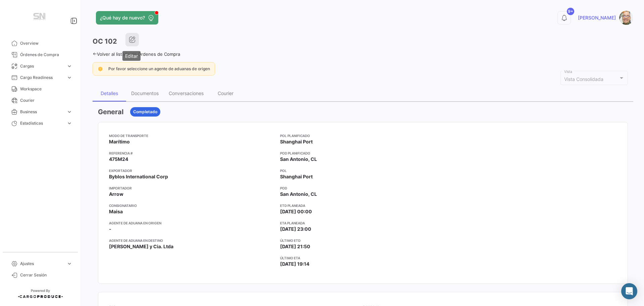
click at [132, 41] on icon "button" at bounding box center [132, 39] width 7 height 7
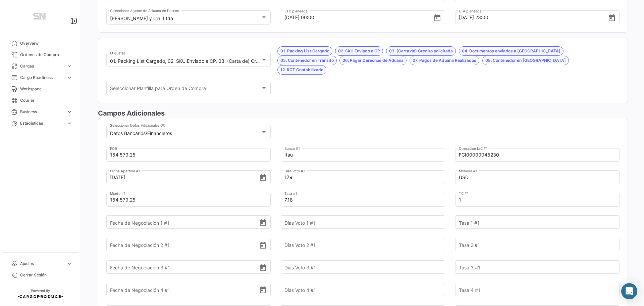
scroll to position [134, 0]
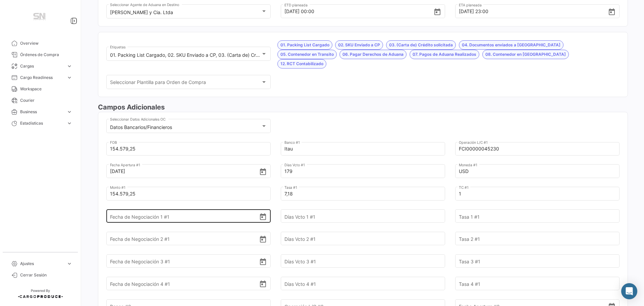
click at [168, 207] on input "Fecha de Negociación 1 #1" at bounding box center [184, 215] width 149 height 23
type input "25/9/2025"
type input "60"
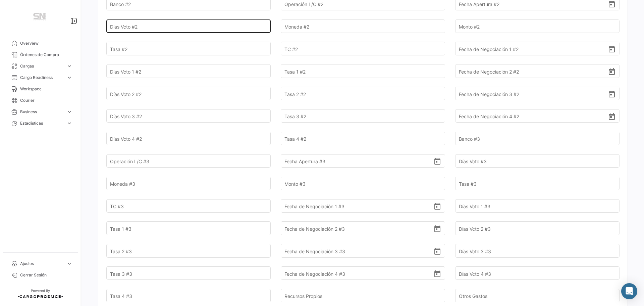
scroll to position [537, 0]
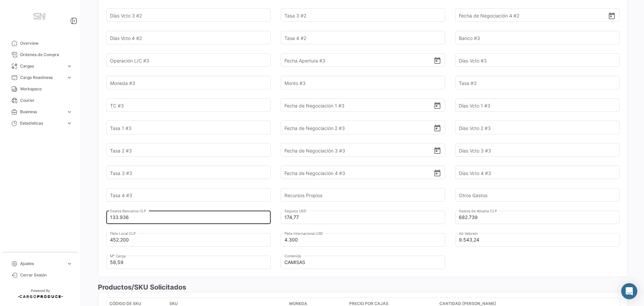
type input "7,43"
click at [147, 208] on input "133.936" at bounding box center [184, 216] width 149 height 23
type input "1"
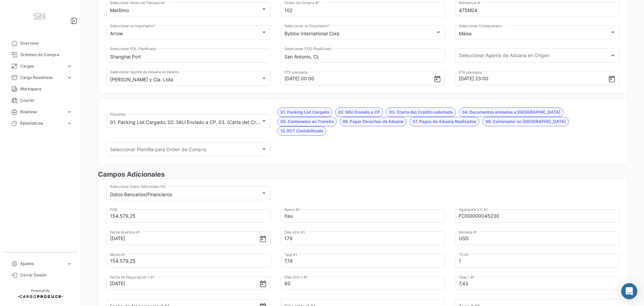
scroll to position [0, 0]
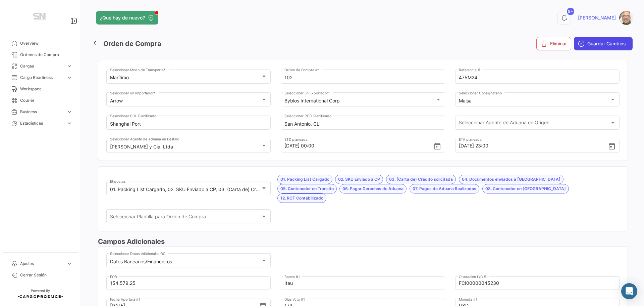
type input "271.643"
click at [587, 48] on button "Guardar Cambios" at bounding box center [603, 43] width 59 height 13
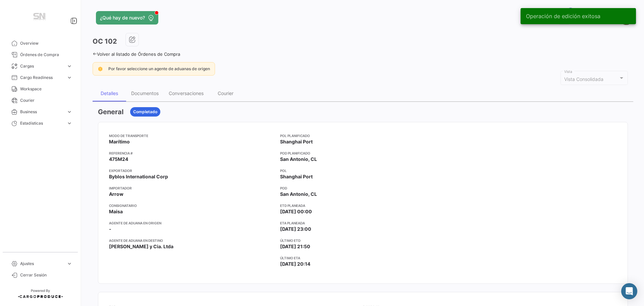
click at [92, 56] on div "¿Qué hay de nuevo? 9+ Ismael OC 102 Volver al listado de Órdenes de Compra Por …" at bounding box center [363, 153] width 562 height 306
click at [96, 54] on icon at bounding box center [95, 54] width 4 height 4
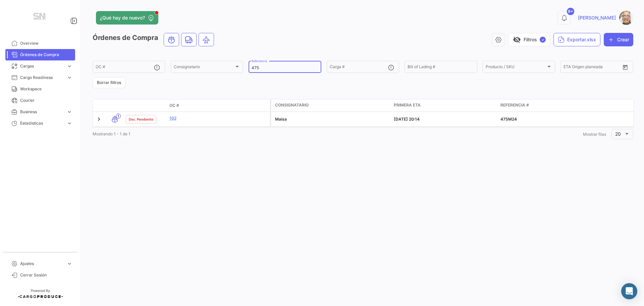
click at [260, 69] on input "475" at bounding box center [285, 67] width 66 height 5
type input "4"
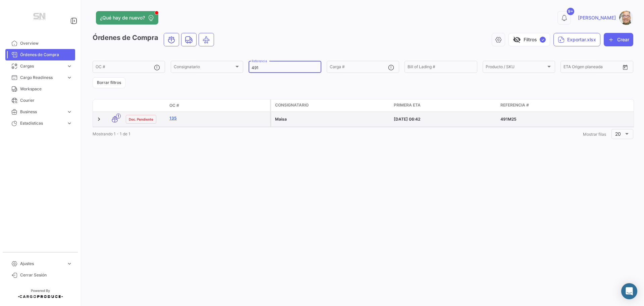
type input "491"
click at [223, 117] on link "135" at bounding box center [218, 118] width 98 height 6
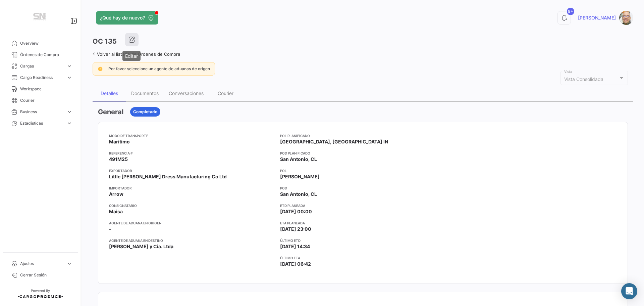
click at [134, 40] on icon "button" at bounding box center [131, 39] width 7 height 7
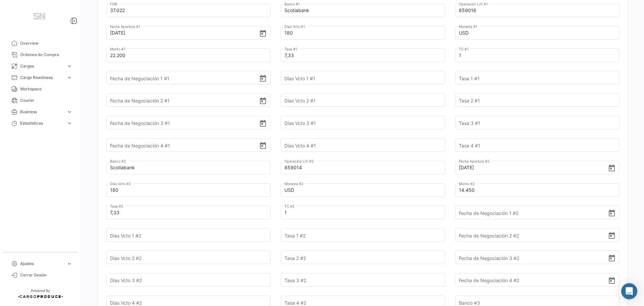
scroll to position [268, 0]
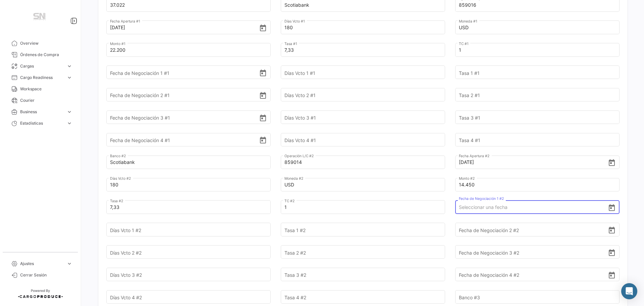
click at [470, 208] on input "Fecha de Negociación 1 #2" at bounding box center [533, 206] width 149 height 23
type input "[DATE]"
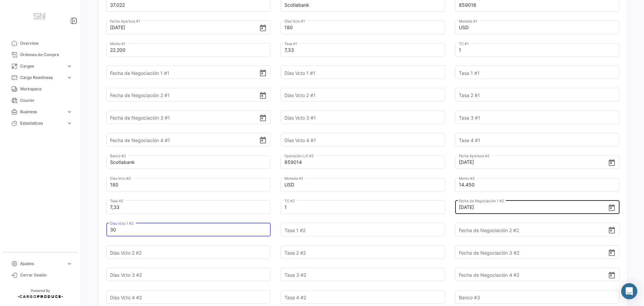
type input "30"
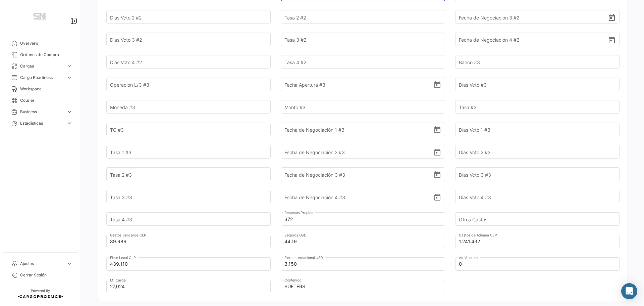
scroll to position [604, 0]
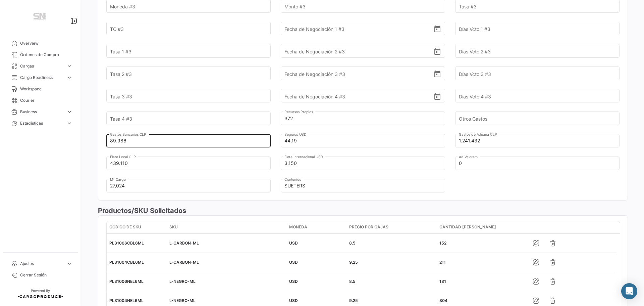
type input "7,39"
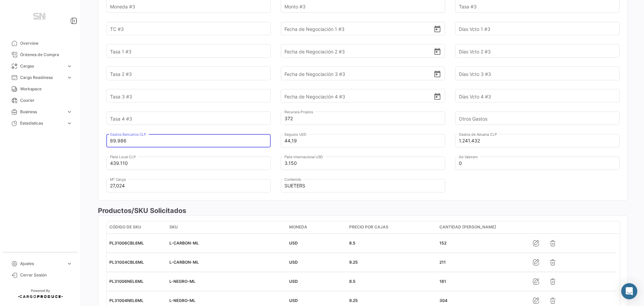
click at [151, 139] on input "89.986" at bounding box center [184, 140] width 149 height 23
type input "8"
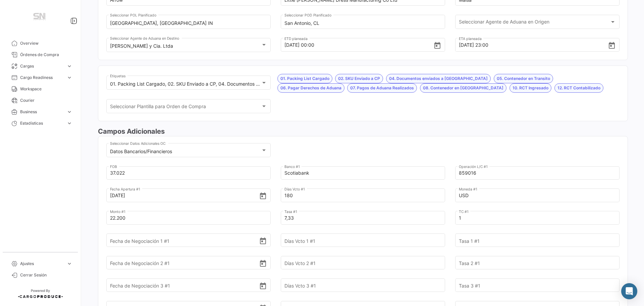
scroll to position [0, 0]
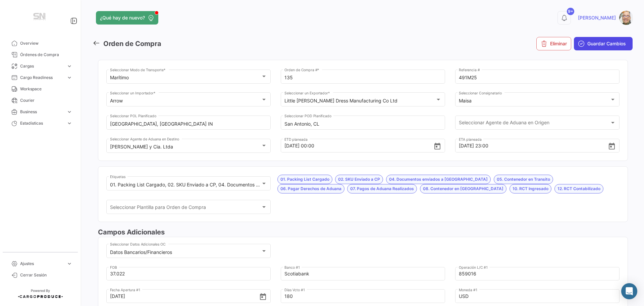
type input "118.753"
click at [602, 41] on span "Guardar Cambios" at bounding box center [606, 43] width 39 height 7
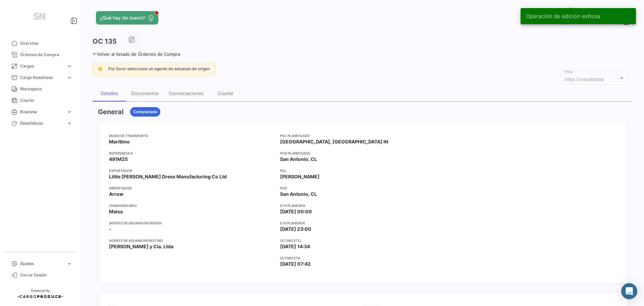
click at [94, 53] on icon at bounding box center [95, 54] width 4 height 4
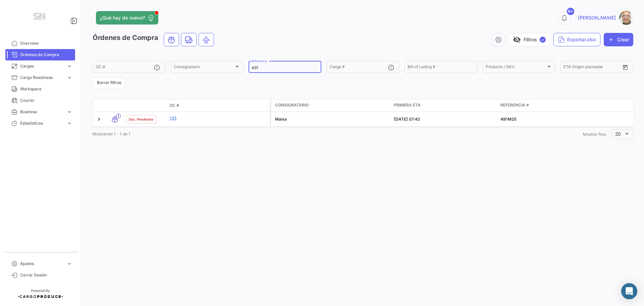
click at [268, 68] on input "491" at bounding box center [285, 67] width 66 height 5
type input "4"
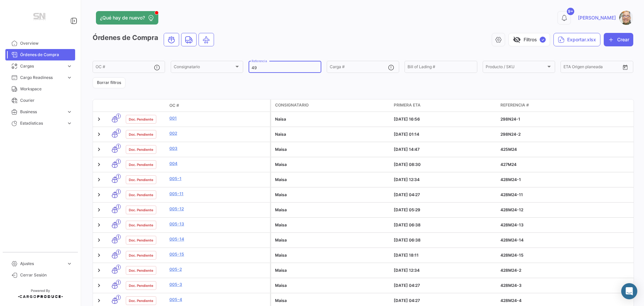
type input "491"
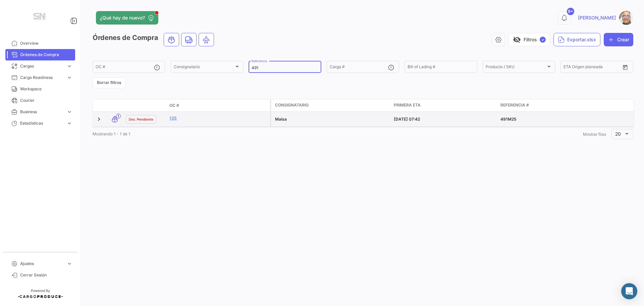
click at [183, 121] on div "135" at bounding box center [218, 119] width 98 height 8
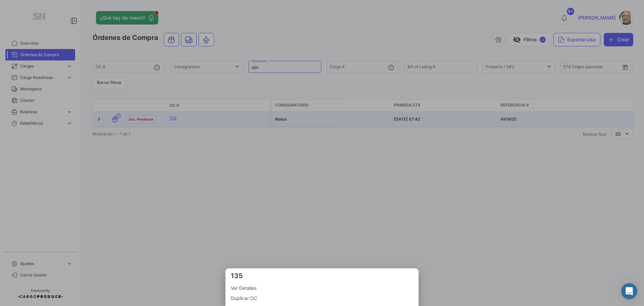
click at [240, 288] on span "Ver Detalles" at bounding box center [322, 288] width 182 height 8
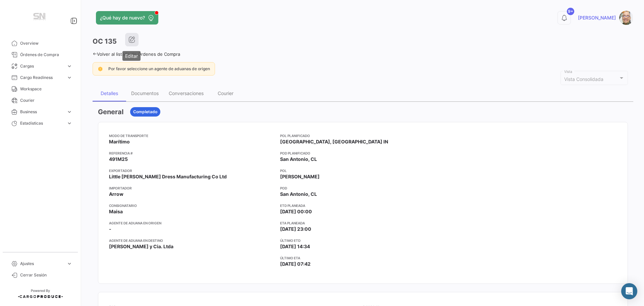
click at [135, 44] on button "button" at bounding box center [131, 39] width 13 height 13
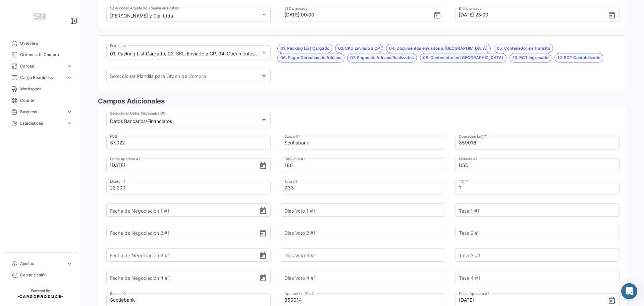
scroll to position [168, 0]
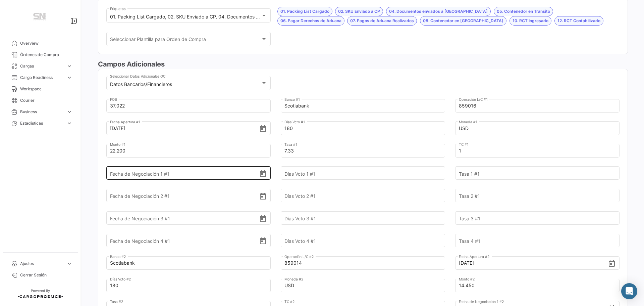
click at [132, 175] on input "Fecha de Negociación 1 #1" at bounding box center [184, 172] width 149 height 23
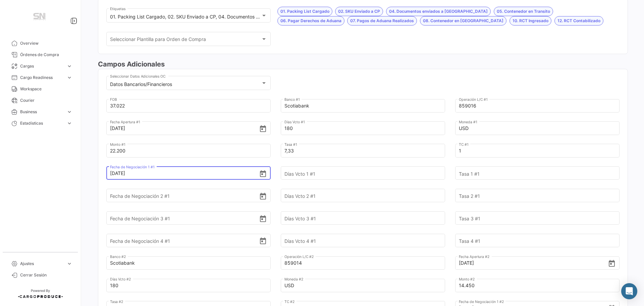
type input "[DATE]"
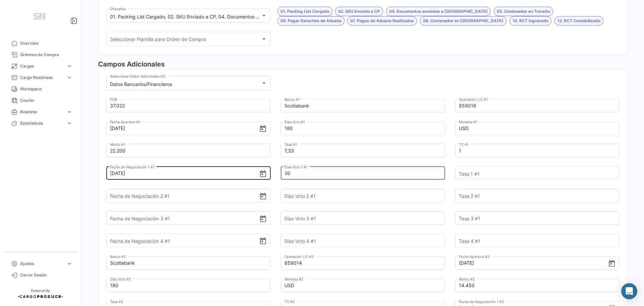
type input "30"
type input "7,39"
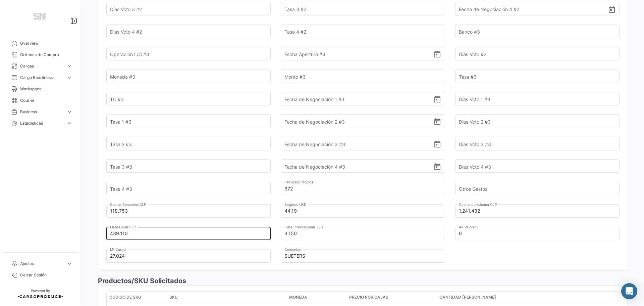
scroll to position [537, 0]
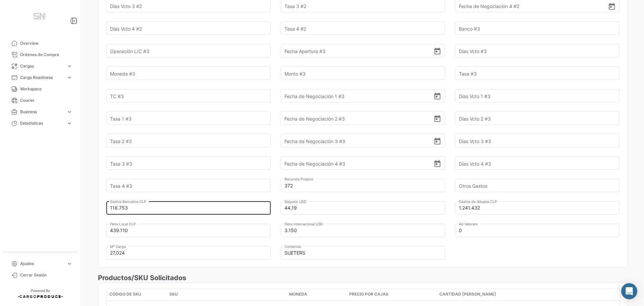
click at [134, 206] on input "118.753" at bounding box center [184, 207] width 149 height 23
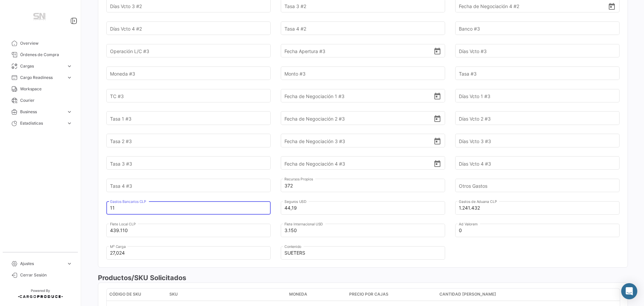
type input "1"
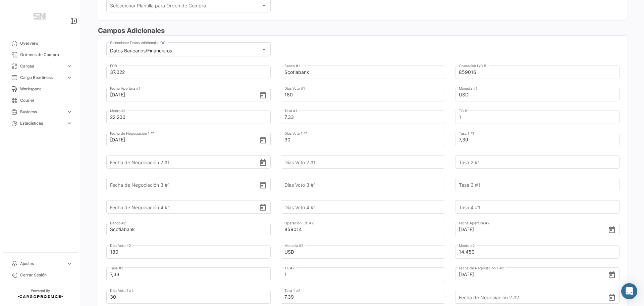
scroll to position [34, 0]
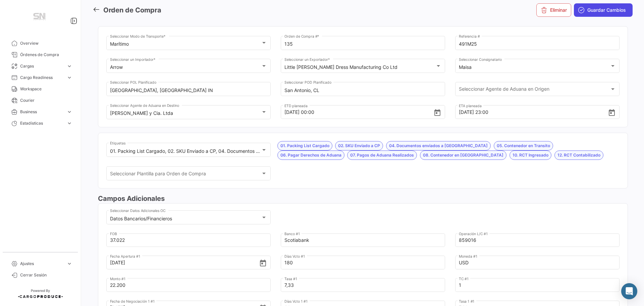
type input "147.520"
click at [581, 8] on icon "submit" at bounding box center [581, 10] width 7 height 7
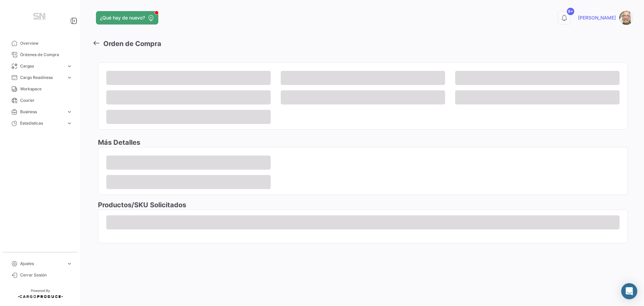
scroll to position [0, 0]
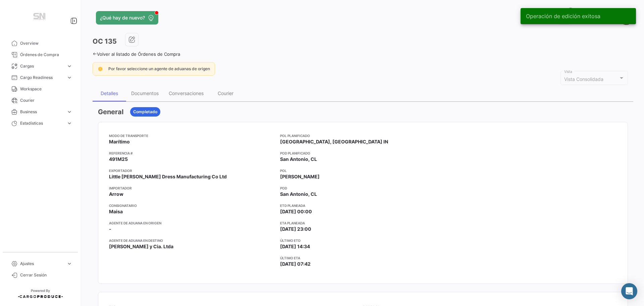
click at [93, 53] on icon at bounding box center [95, 54] width 4 height 4
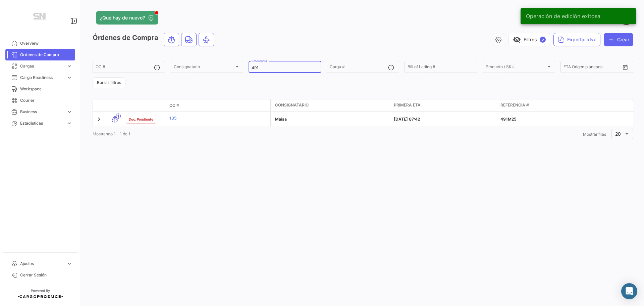
click at [281, 71] on div "491 Referencia" at bounding box center [285, 66] width 66 height 13
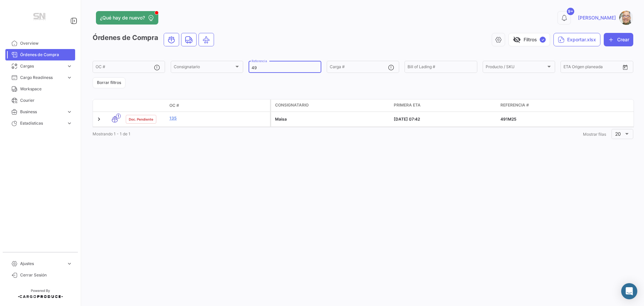
type input "4"
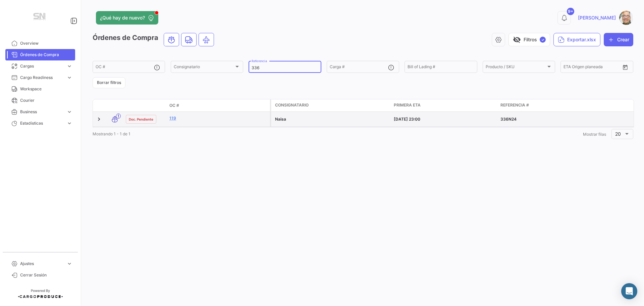
type input "336"
click at [189, 124] on datatable-body-cell "119" at bounding box center [218, 119] width 103 height 15
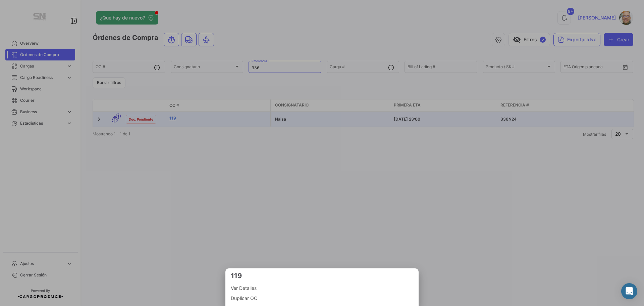
click at [253, 287] on span "Ver Detalles" at bounding box center [322, 288] width 182 height 8
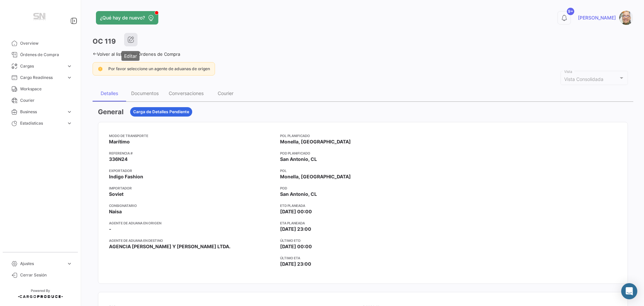
click at [131, 43] on button "button" at bounding box center [130, 39] width 13 height 13
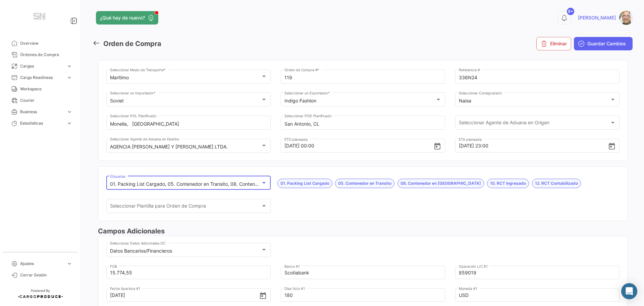
click at [264, 184] on div at bounding box center [264, 182] width 6 height 5
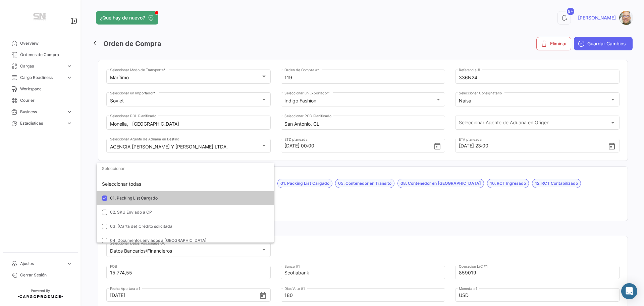
click at [285, 203] on div at bounding box center [322, 153] width 644 height 306
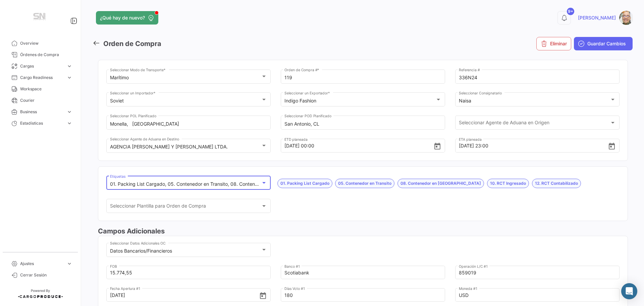
click at [261, 186] on div "01. Packing List Cargado, 05. Contenedor en Transito, 08. Contenedor en Bodega,…" at bounding box center [188, 184] width 157 height 6
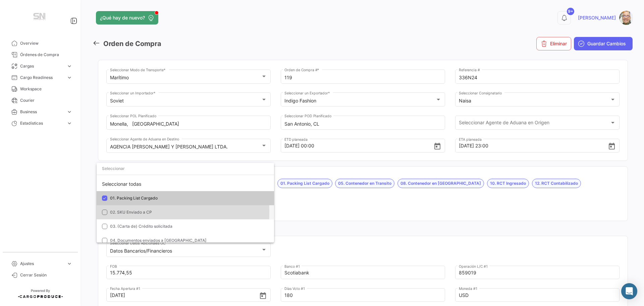
click at [106, 212] on mat-pseudo-checkbox at bounding box center [104, 211] width 5 height 5
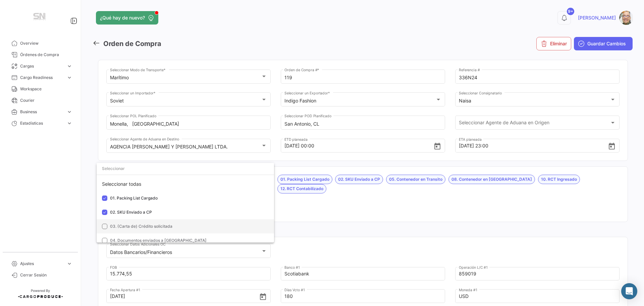
click at [106, 225] on mat-pseudo-checkbox at bounding box center [104, 225] width 5 height 5
click at [105, 240] on mat-pseudo-checkbox at bounding box center [104, 239] width 5 height 5
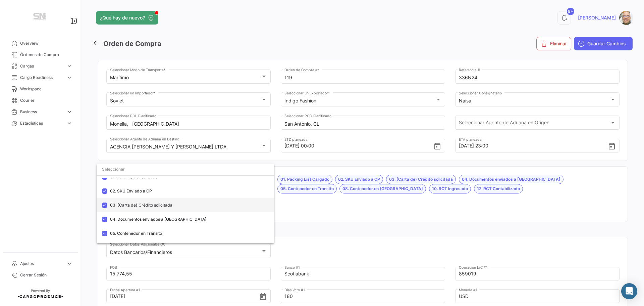
scroll to position [34, 0]
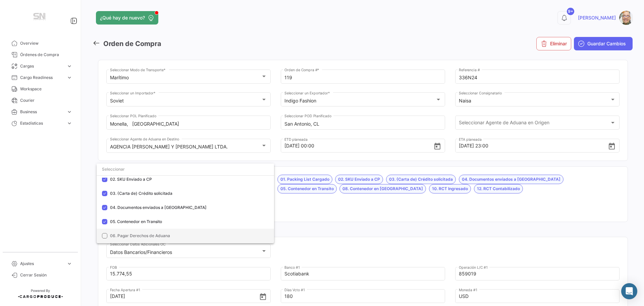
click at [102, 234] on mat-pseudo-checkbox at bounding box center [104, 235] width 5 height 5
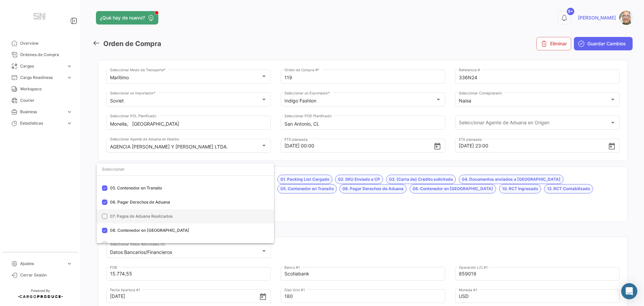
click at [107, 213] on mat-option "07. Pagos de Aduana Realizados" at bounding box center [185, 216] width 177 height 14
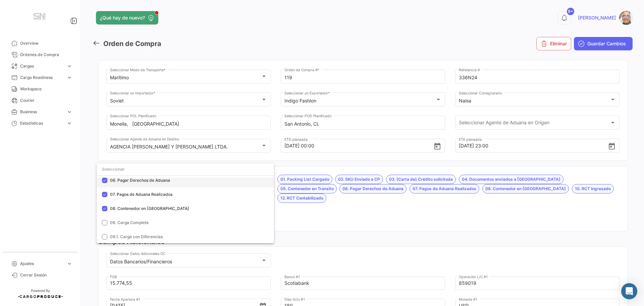
scroll to position [101, 0]
click at [296, 213] on div at bounding box center [322, 153] width 644 height 306
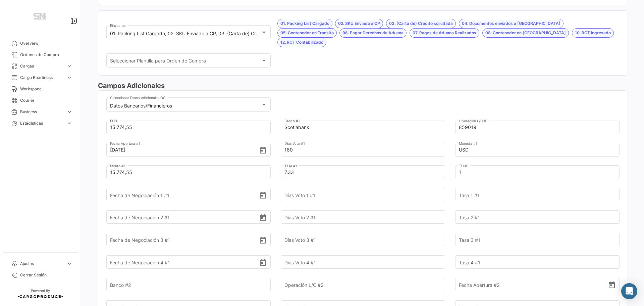
scroll to position [168, 0]
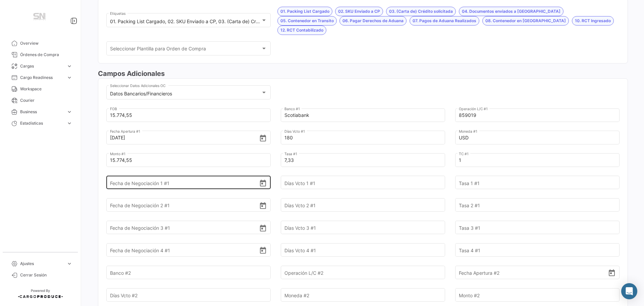
click at [181, 175] on input "Fecha de Negociación 1 #1" at bounding box center [184, 182] width 149 height 23
type input "[DATE]"
type input "30"
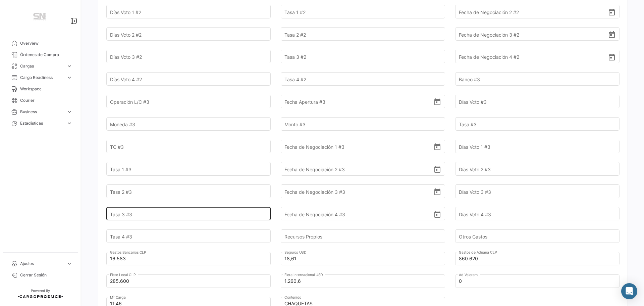
scroll to position [537, 0]
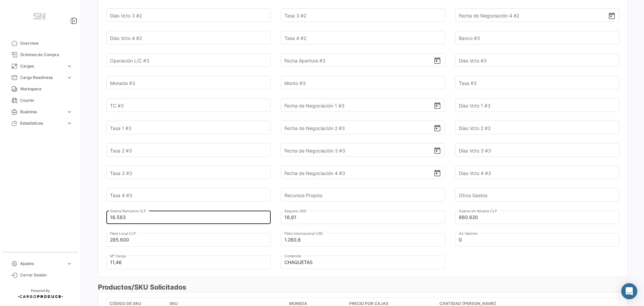
type input "7,39"
click at [135, 207] on input "16.583" at bounding box center [184, 216] width 149 height 23
type input "1"
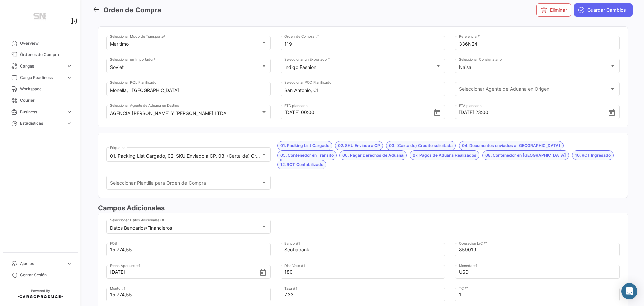
scroll to position [0, 0]
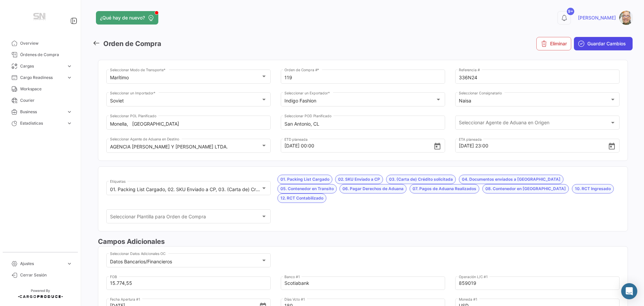
type input "30.966,50"
click at [587, 44] on span "Guardar Cambios" at bounding box center [606, 43] width 39 height 7
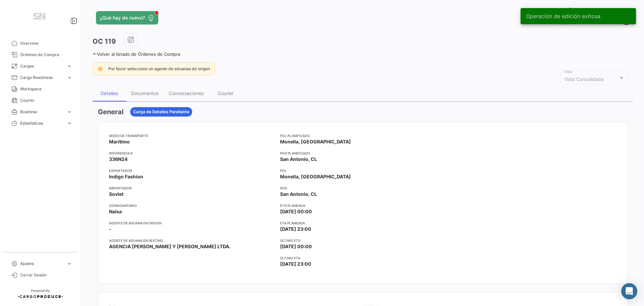
click at [96, 54] on icon at bounding box center [95, 54] width 4 height 4
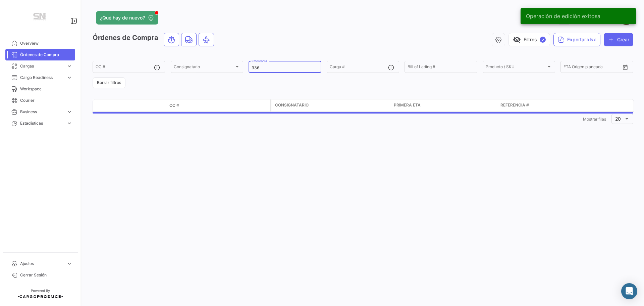
click at [263, 66] on input "336" at bounding box center [285, 67] width 66 height 5
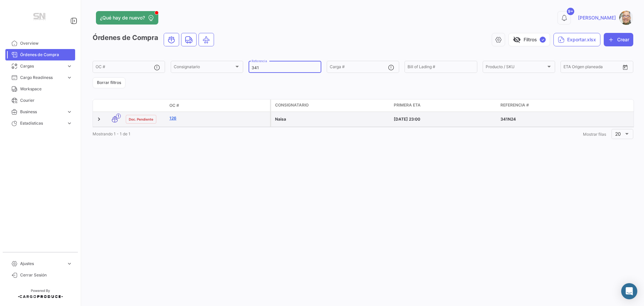
type input "341"
click at [188, 121] on link "126" at bounding box center [218, 118] width 98 height 6
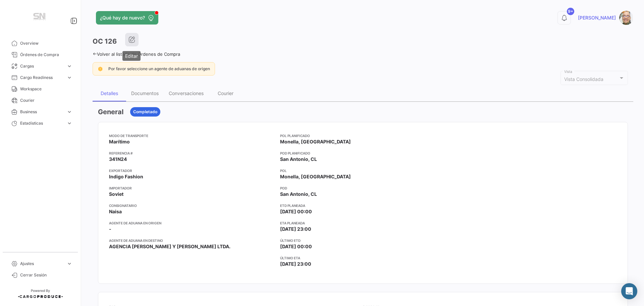
click at [134, 38] on icon "button" at bounding box center [131, 39] width 7 height 7
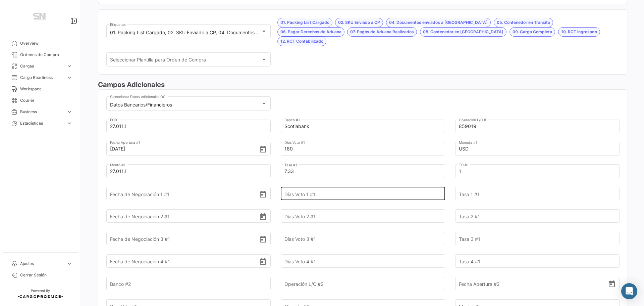
scroll to position [168, 0]
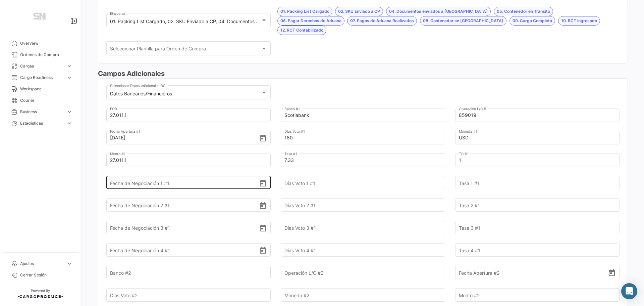
click at [179, 175] on input "Fecha de Negociación 1 #1" at bounding box center [184, 182] width 149 height 23
type input "[DATE]"
type input "30"
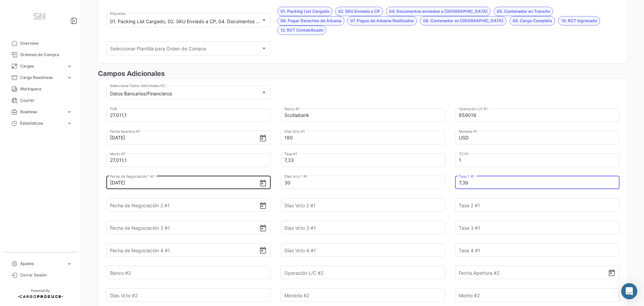
type input "7,39"
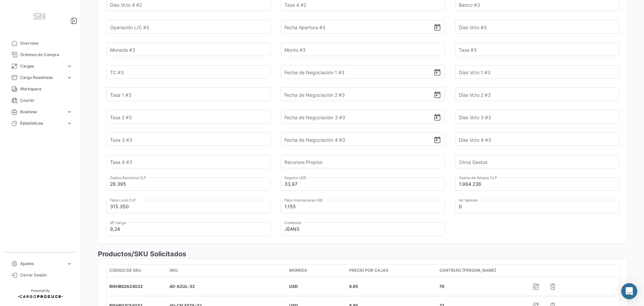
scroll to position [570, 0]
click at [156, 173] on input "28.395" at bounding box center [184, 183] width 149 height 23
type input "2"
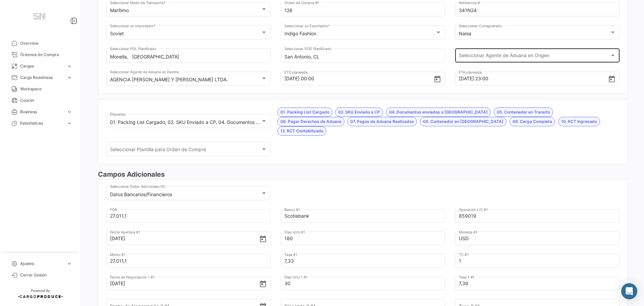
scroll to position [0, 0]
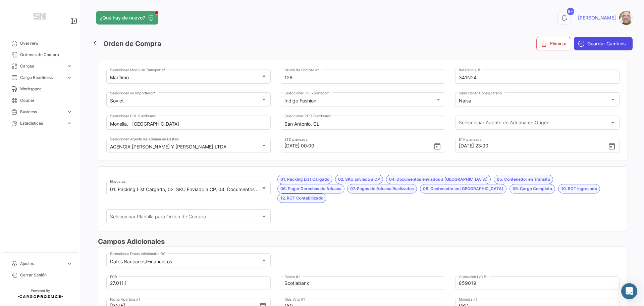
type input "42.778,50"
click at [600, 40] on button "Guardar Cambios" at bounding box center [603, 43] width 59 height 13
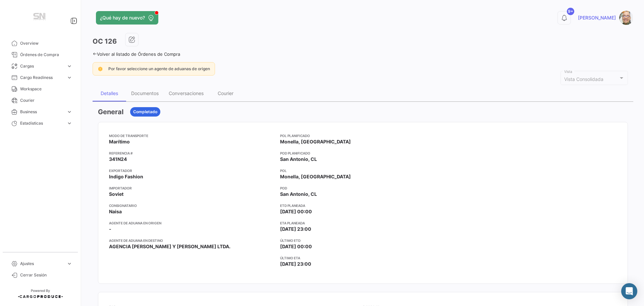
click at [96, 53] on icon at bounding box center [95, 54] width 4 height 4
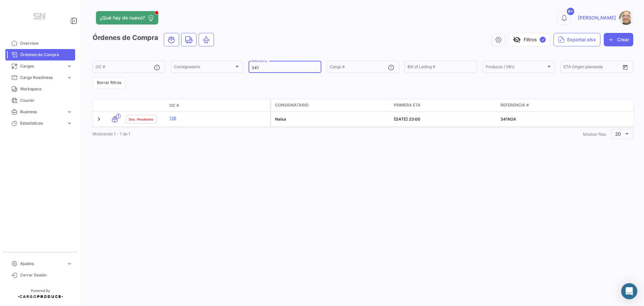
click at [264, 65] on input "341" at bounding box center [285, 67] width 66 height 5
type input "3"
